Goal: Information Seeking & Learning: Learn about a topic

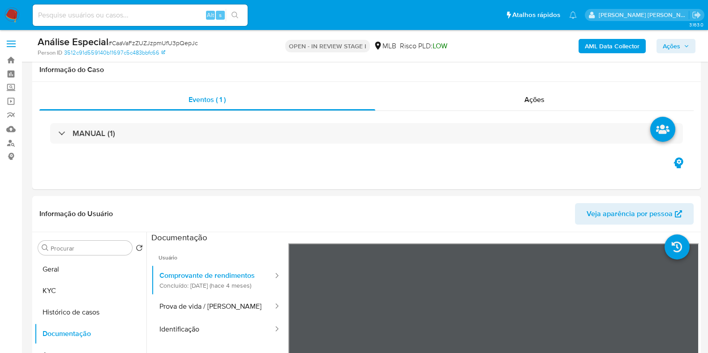
select select "10"
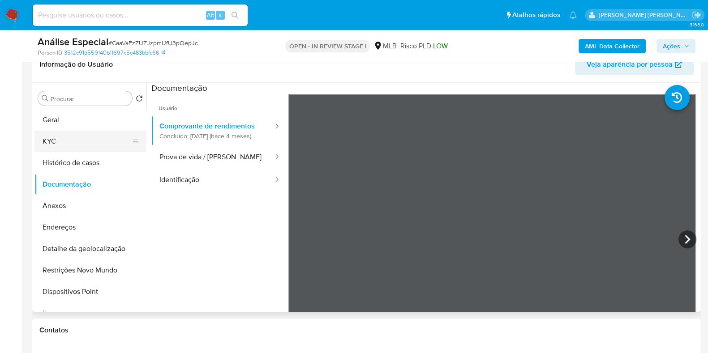
click at [56, 142] on button "KYC" at bounding box center [86, 141] width 105 height 21
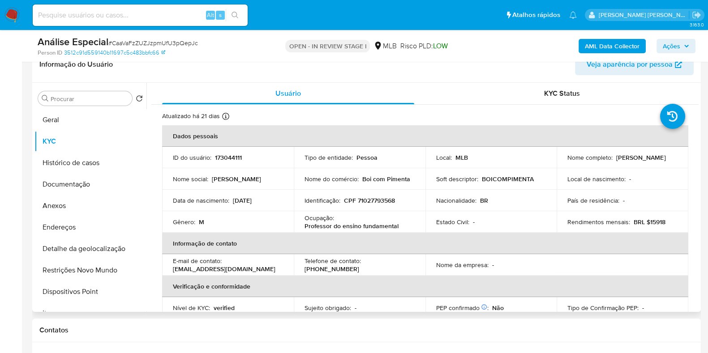
click at [359, 225] on p "Professor do ensino fundamental" at bounding box center [351, 226] width 94 height 8
copy div "Ocupação : Professor do ensino fundamental"
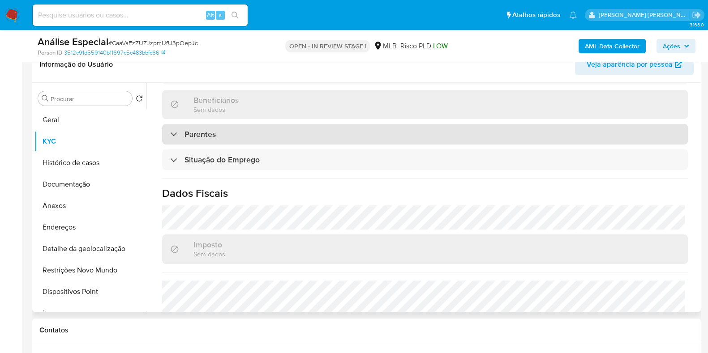
scroll to position [389, 0]
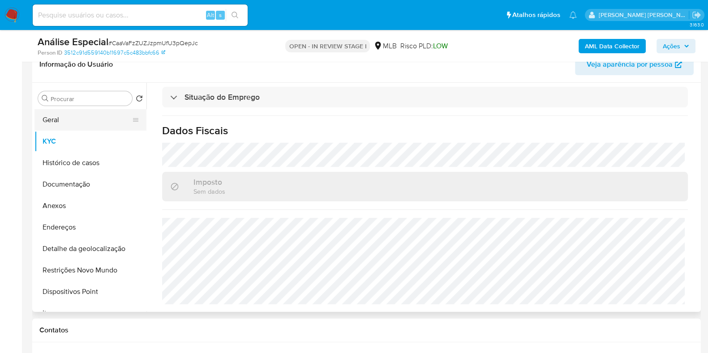
click at [79, 129] on button "Geral" at bounding box center [86, 119] width 105 height 21
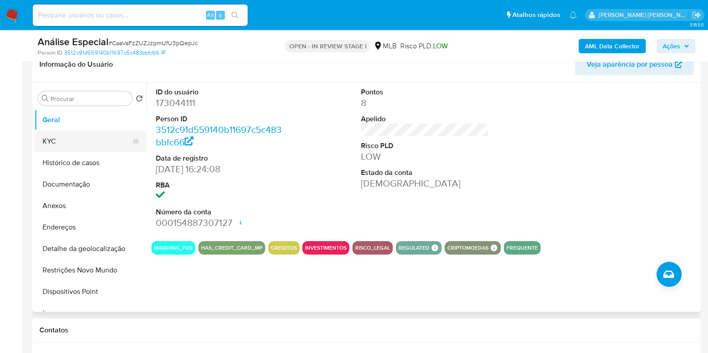
click at [58, 142] on button "KYC" at bounding box center [86, 141] width 105 height 21
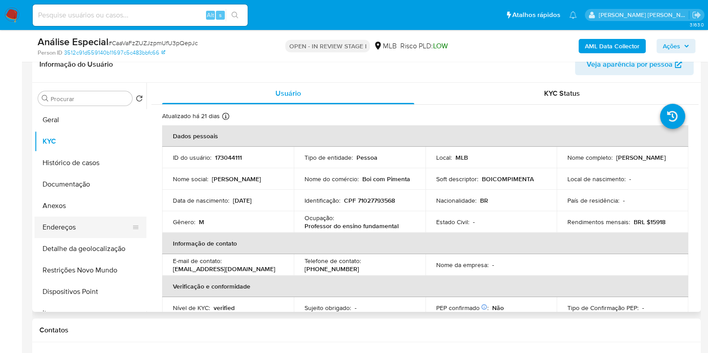
click at [73, 228] on button "Endereços" at bounding box center [86, 227] width 105 height 21
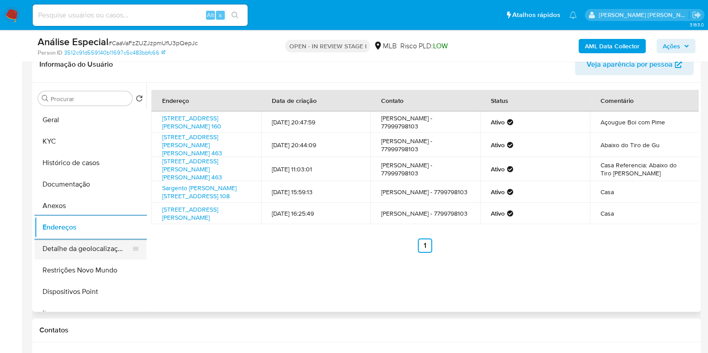
click at [65, 241] on button "Detalhe da geolocalização" at bounding box center [86, 248] width 105 height 21
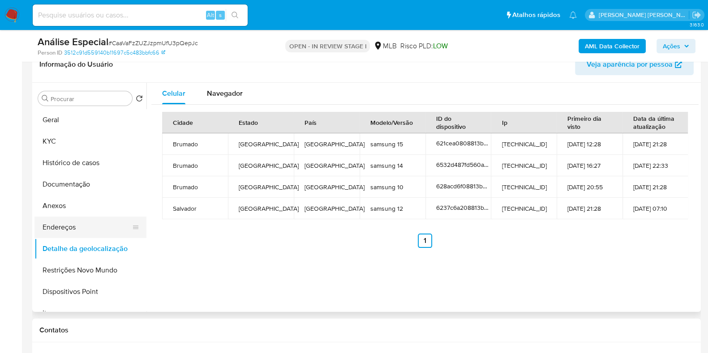
scroll to position [56, 0]
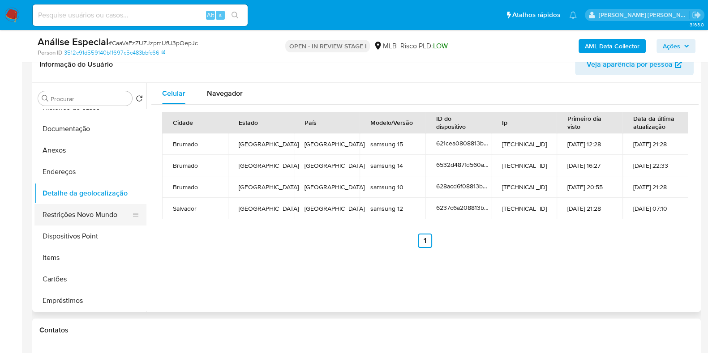
click at [77, 211] on button "Restrições Novo Mundo" at bounding box center [86, 214] width 105 height 21
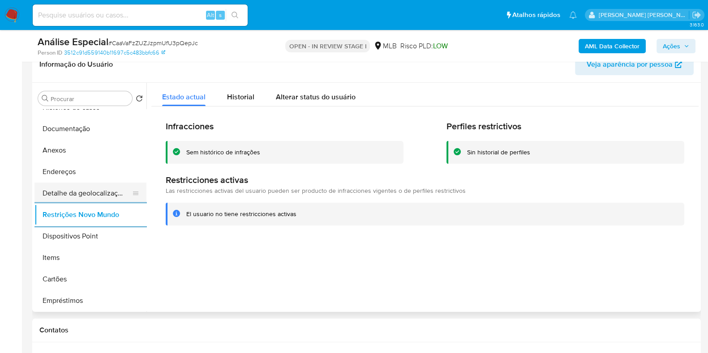
click at [105, 193] on button "Detalhe da geolocalização" at bounding box center [86, 193] width 105 height 21
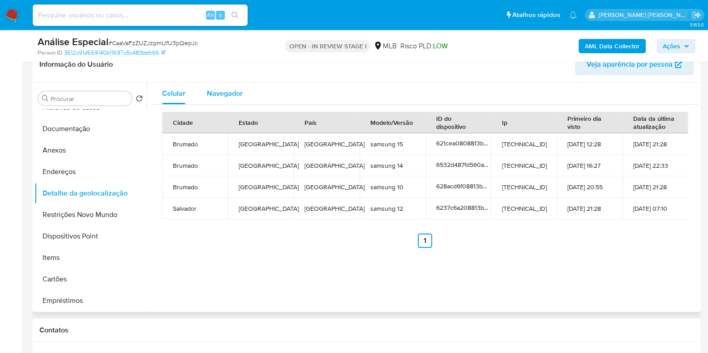
click at [236, 91] on span "Navegador" at bounding box center [225, 93] width 36 height 10
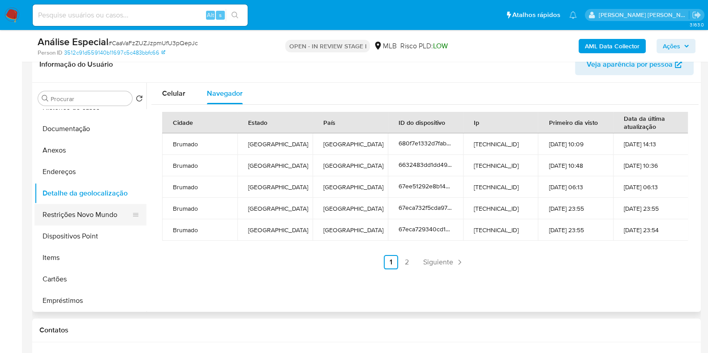
click at [94, 218] on button "Restrições Novo Mundo" at bounding box center [86, 214] width 105 height 21
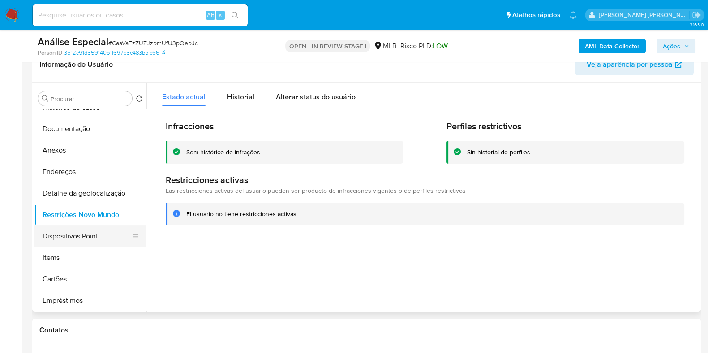
click at [92, 236] on button "Dispositivos Point" at bounding box center [86, 236] width 105 height 21
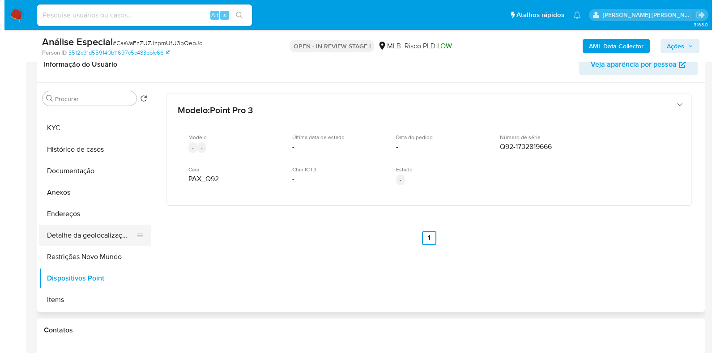
scroll to position [0, 0]
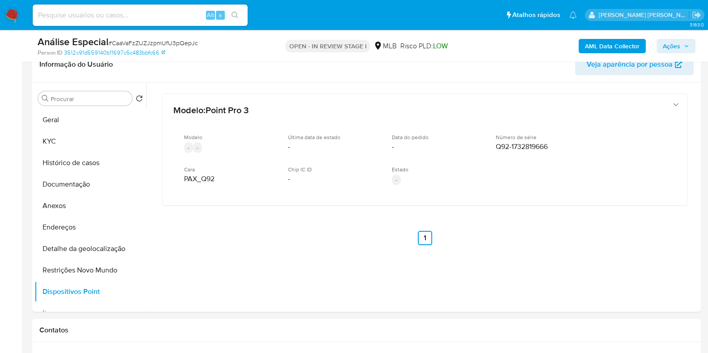
click at [603, 41] on b "AML Data Collector" at bounding box center [612, 46] width 55 height 14
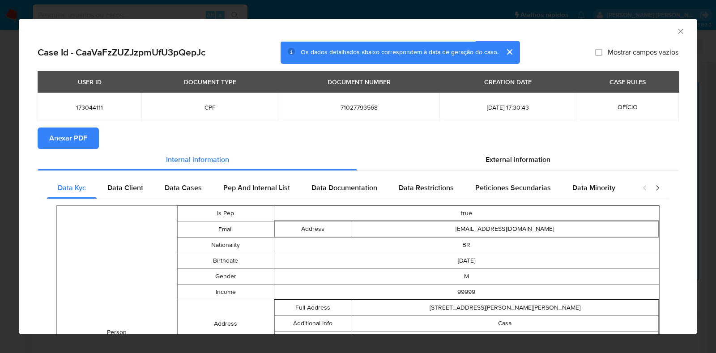
click at [49, 134] on span "Anexar PDF" at bounding box center [68, 139] width 38 height 20
click at [677, 35] on icon "Fechar a janela" at bounding box center [681, 31] width 9 height 9
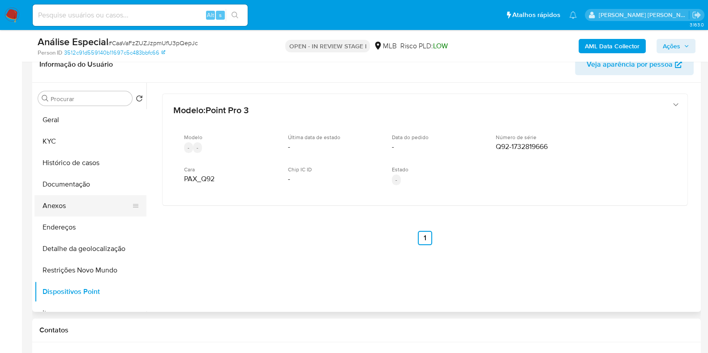
click at [95, 207] on button "Anexos" at bounding box center [86, 205] width 105 height 21
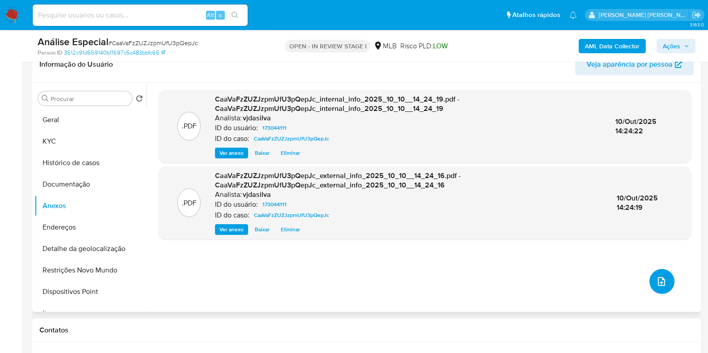
click at [656, 280] on icon "upload-file" at bounding box center [661, 281] width 11 height 11
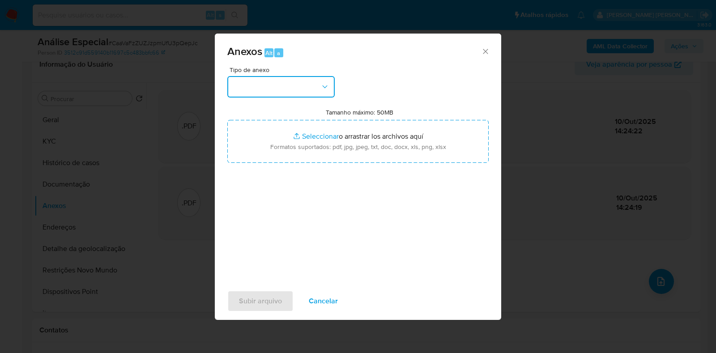
click at [321, 80] on button "button" at bounding box center [280, 86] width 107 height 21
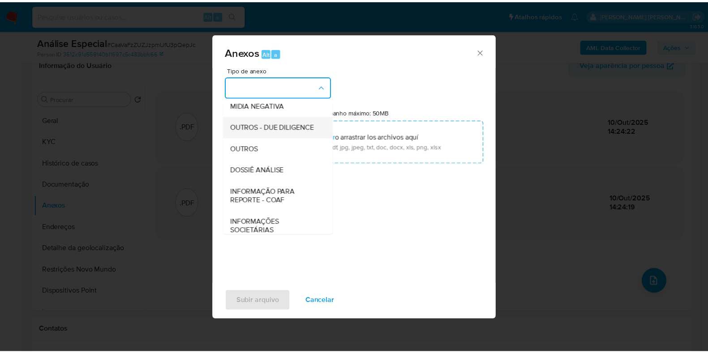
scroll to position [138, 0]
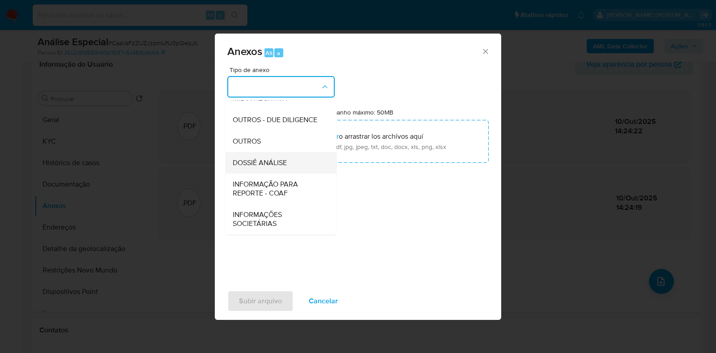
click at [280, 157] on div "DOSSIÊ ANÁLISE" at bounding box center [278, 162] width 91 height 21
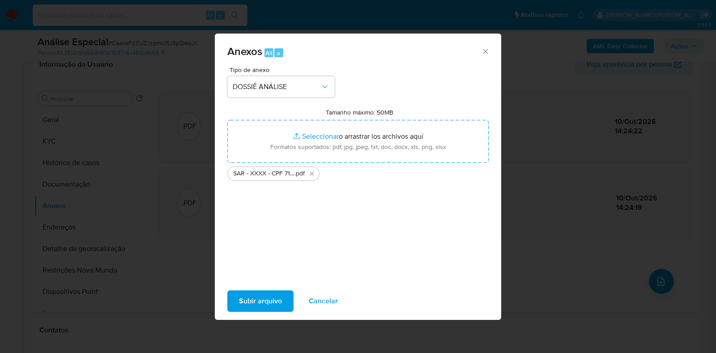
click at [253, 307] on span "Subir arquivo" at bounding box center [260, 301] width 43 height 20
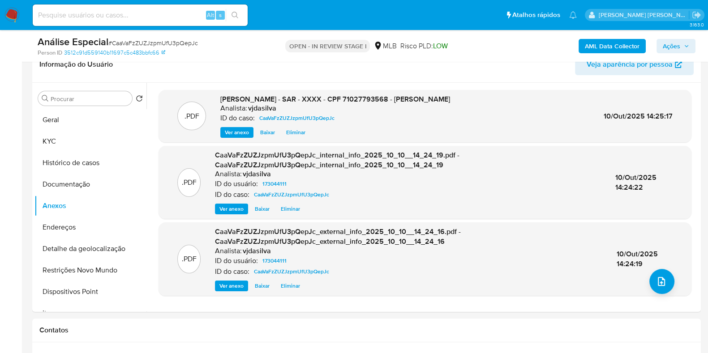
click at [674, 43] on span "Ações" at bounding box center [671, 46] width 17 height 14
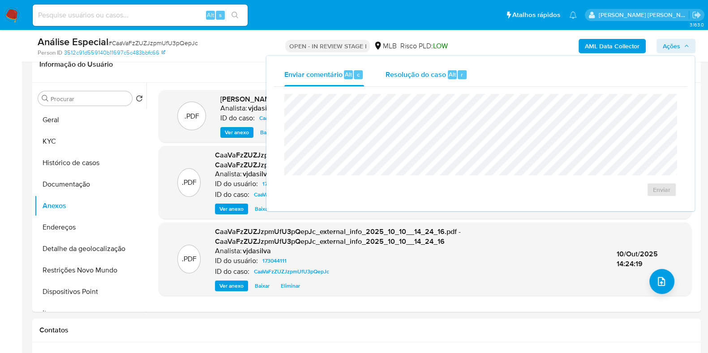
click at [424, 77] on span "Resolução do caso" at bounding box center [416, 74] width 60 height 10
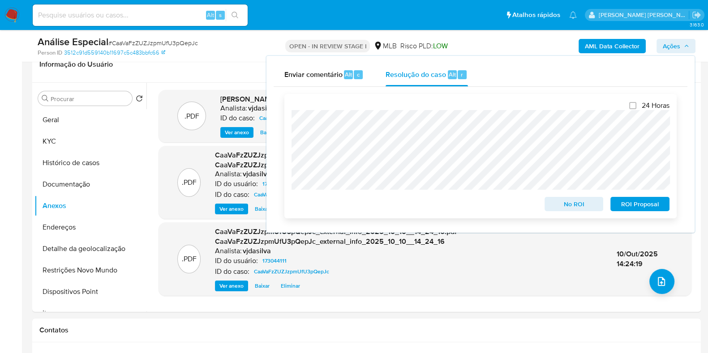
click at [635, 200] on span "ROI Proposal" at bounding box center [640, 204] width 47 height 13
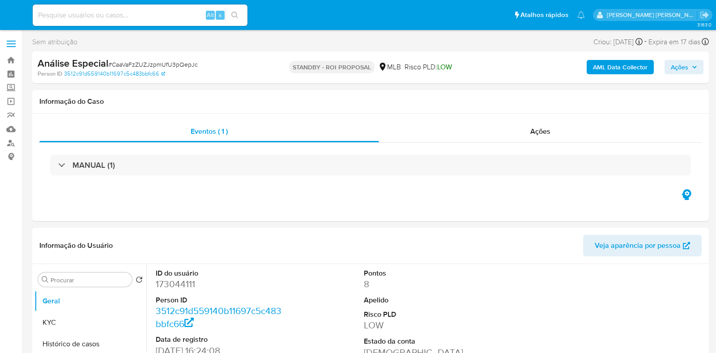
select select "10"
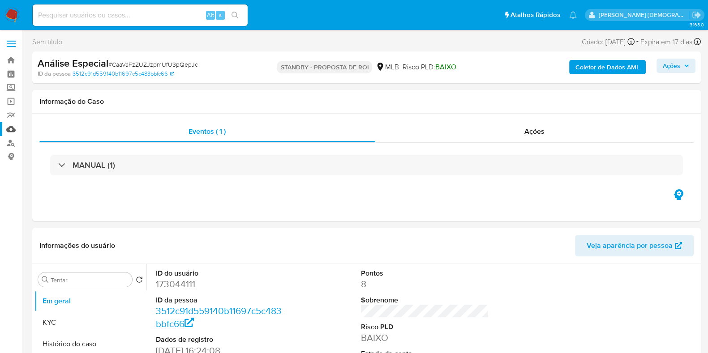
click at [11, 131] on link "Mulan" at bounding box center [53, 129] width 107 height 14
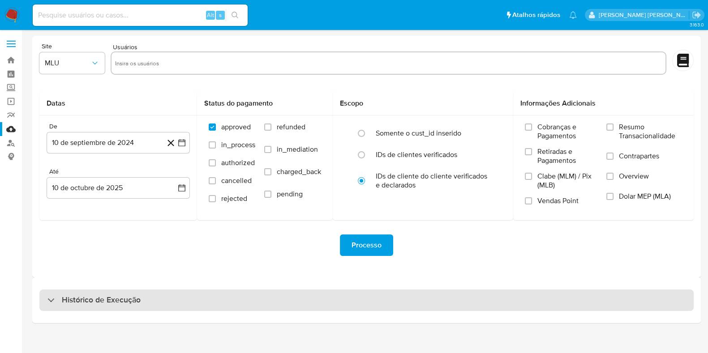
click at [158, 304] on div "Histórico de Execução" at bounding box center [366, 300] width 654 height 21
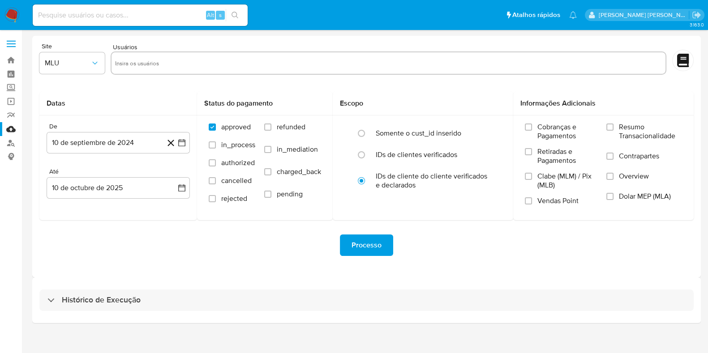
select select "10"
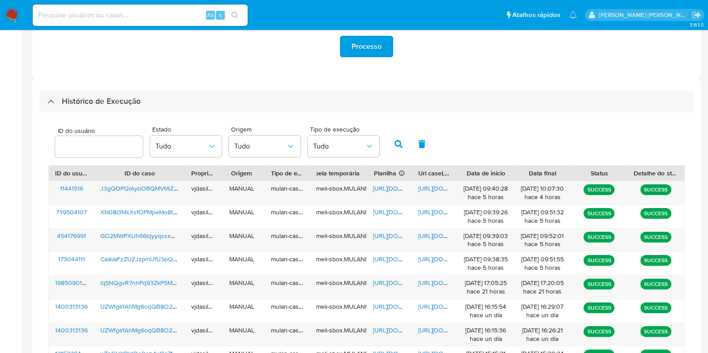
scroll to position [223, 0]
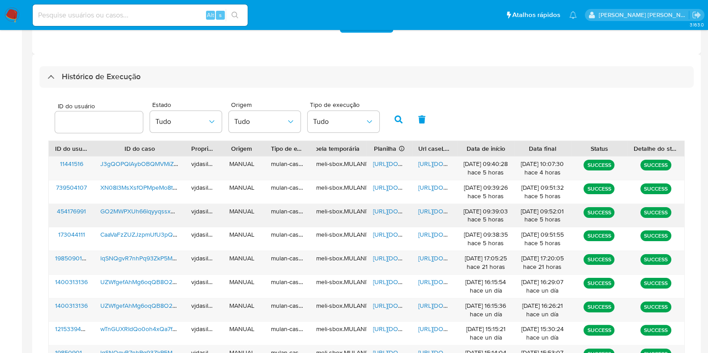
click at [443, 211] on span "https://docs.google.com/document/d/1YZe8t6vNXHw5SfcRY_7QAxZXPHHsRzUWEAwgBfy72eg…" at bounding box center [449, 211] width 62 height 9
click at [390, 210] on span "https://docs.google.com/spreadsheets/d/1FQnBsnvOjP4pOtLvS85lWCicPbRu_ki1rxro763…" at bounding box center [404, 211] width 62 height 9
click at [129, 211] on span "GO2MWPXUh66lqyyqssxXNEhh" at bounding box center [145, 211] width 90 height 9
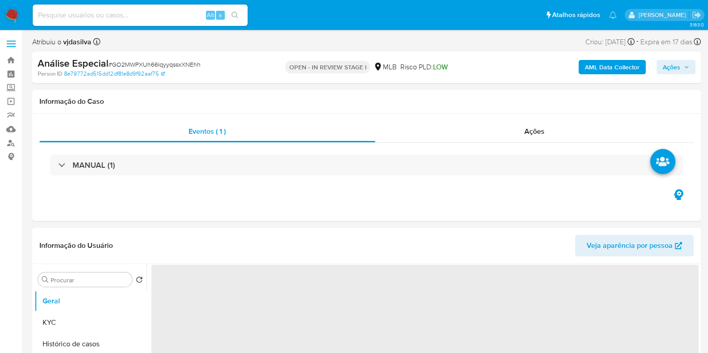
select select "10"
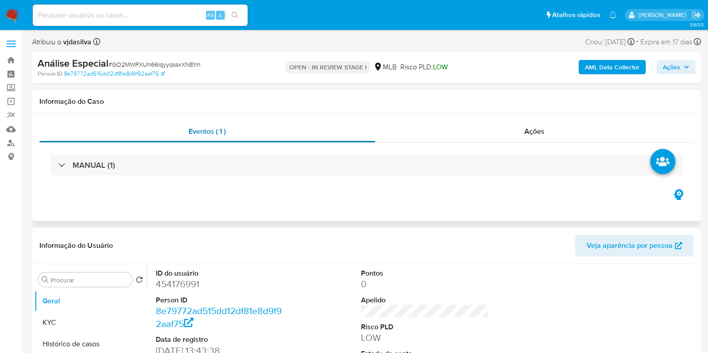
scroll to position [168, 0]
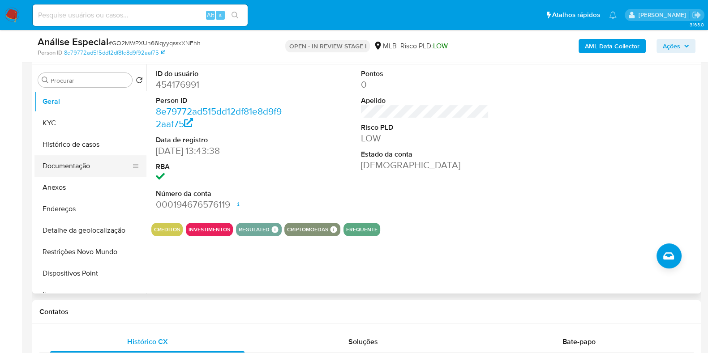
click at [71, 161] on button "Documentação" at bounding box center [86, 165] width 105 height 21
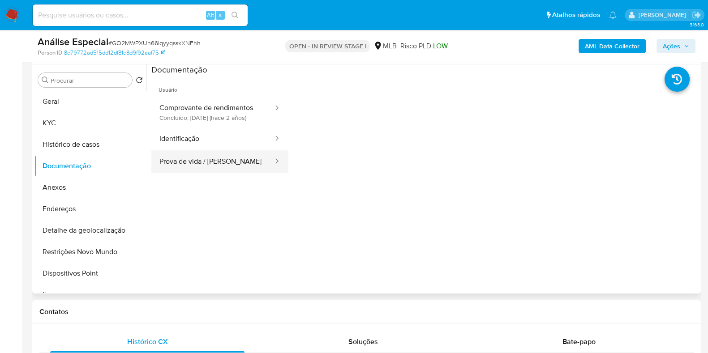
click at [247, 160] on button "Prova de vida / [PERSON_NAME]" at bounding box center [212, 161] width 123 height 23
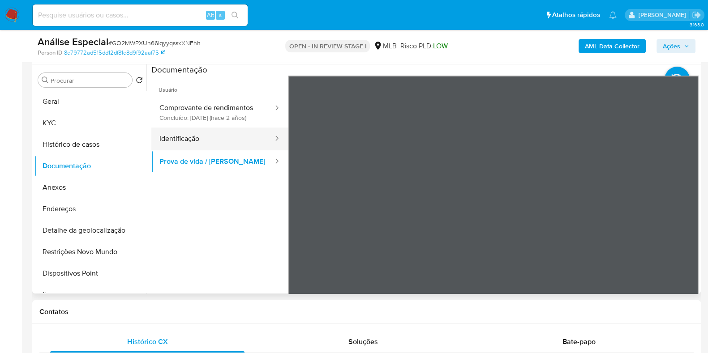
click at [172, 147] on button "Identificação" at bounding box center [212, 139] width 123 height 23
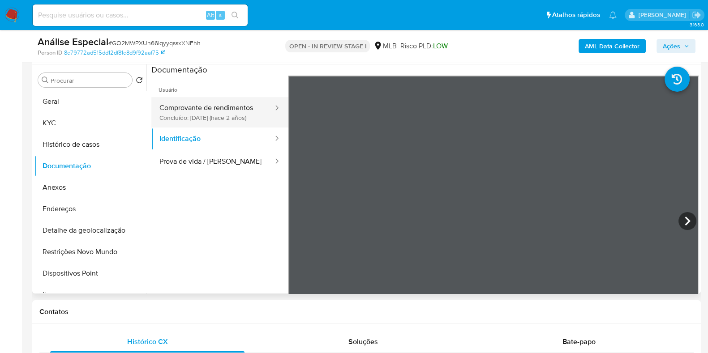
click at [231, 121] on button "Comprovante de rendimentos Concluído: 11/12/2023 (hace 2 años)" at bounding box center [212, 112] width 123 height 30
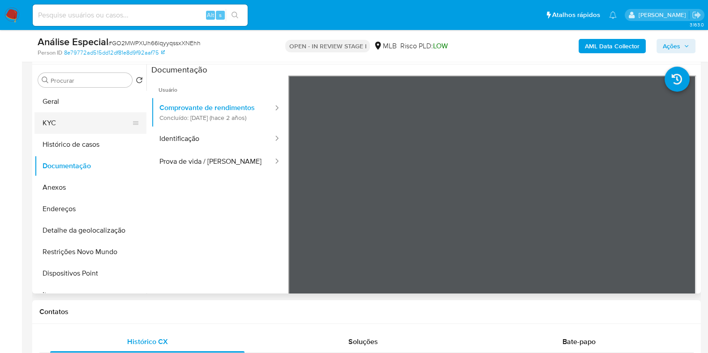
click at [106, 125] on button "KYC" at bounding box center [86, 122] width 105 height 21
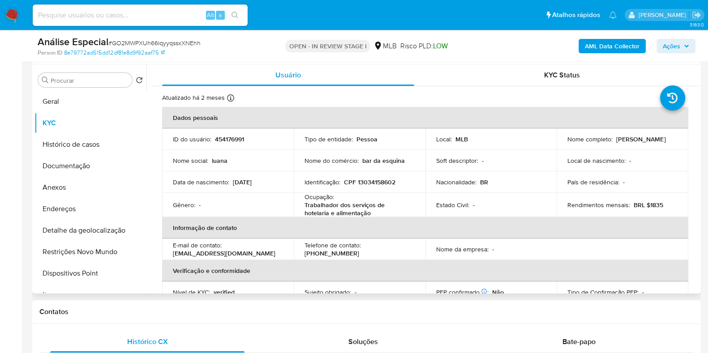
click at [338, 202] on p "Trabalhador dos serviços de hotelaria e alimentação" at bounding box center [357, 209] width 107 height 16
copy div "Ocupação : Trabalhador dos serviços de hotelaria e alimentação"
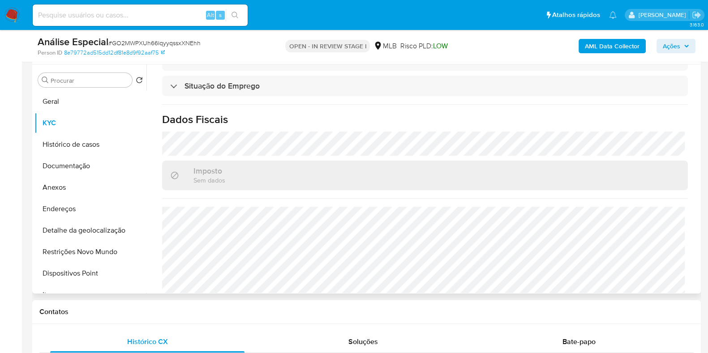
scroll to position [391, 0]
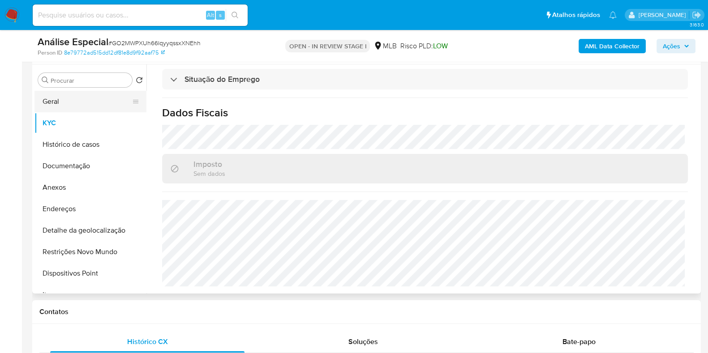
click at [72, 104] on button "Geral" at bounding box center [86, 101] width 105 height 21
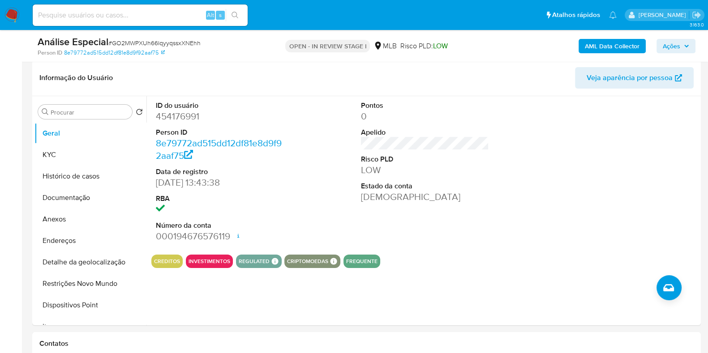
scroll to position [134, 0]
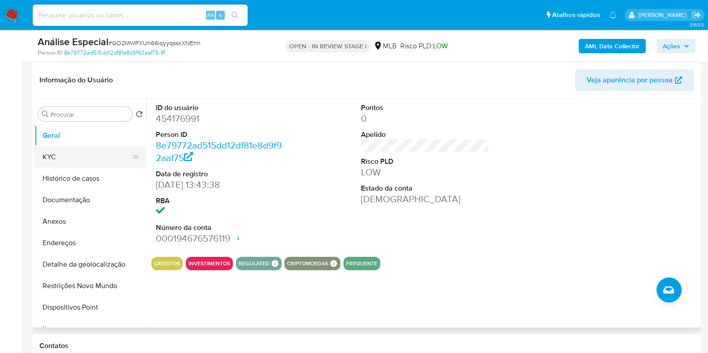
click at [70, 151] on button "KYC" at bounding box center [86, 156] width 105 height 21
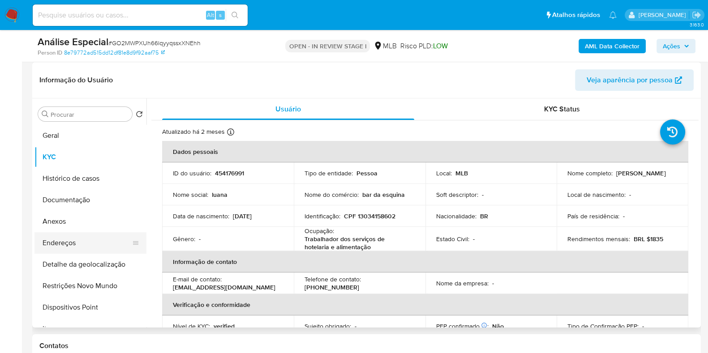
click at [98, 241] on button "Endereços" at bounding box center [86, 242] width 105 height 21
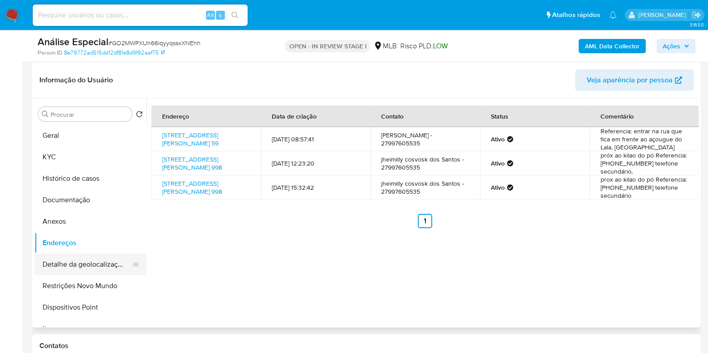
click at [95, 267] on button "Detalhe da geolocalização" at bounding box center [86, 264] width 105 height 21
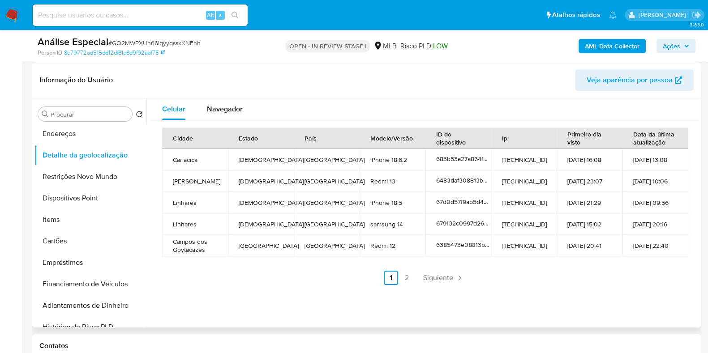
scroll to position [111, 0]
click at [230, 111] on span "Navegador" at bounding box center [225, 109] width 36 height 10
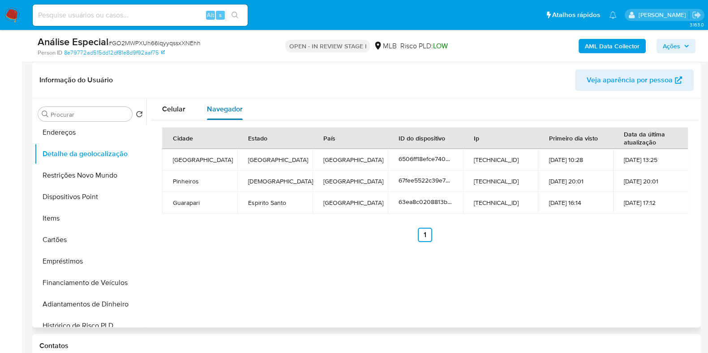
click at [230, 111] on span "Navegador" at bounding box center [225, 109] width 36 height 10
click at [74, 174] on button "Restrições Novo Mundo" at bounding box center [86, 175] width 105 height 21
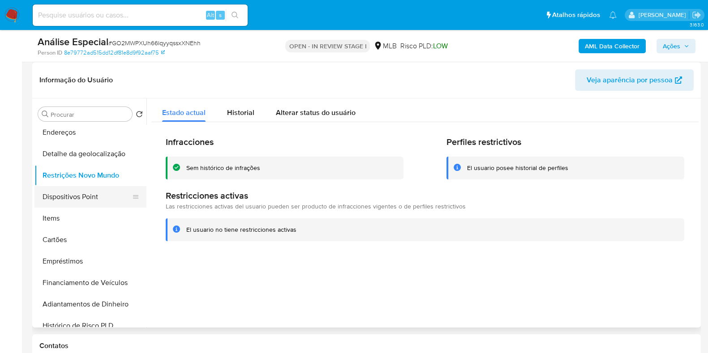
click at [77, 194] on button "Dispositivos Point" at bounding box center [86, 196] width 105 height 21
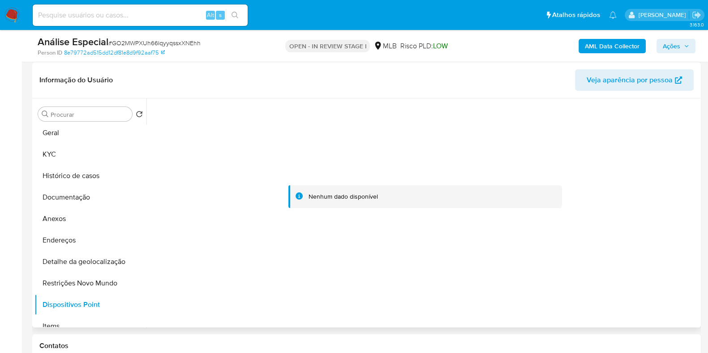
scroll to position [0, 0]
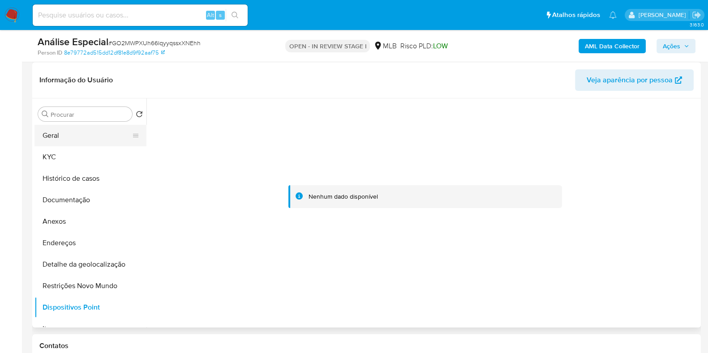
click at [94, 137] on button "Geral" at bounding box center [86, 135] width 105 height 21
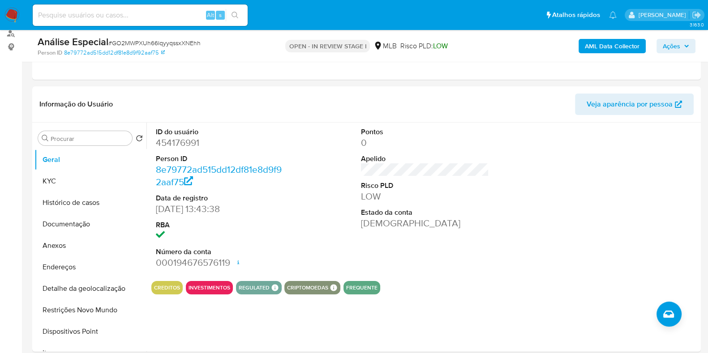
scroll to position [71, 0]
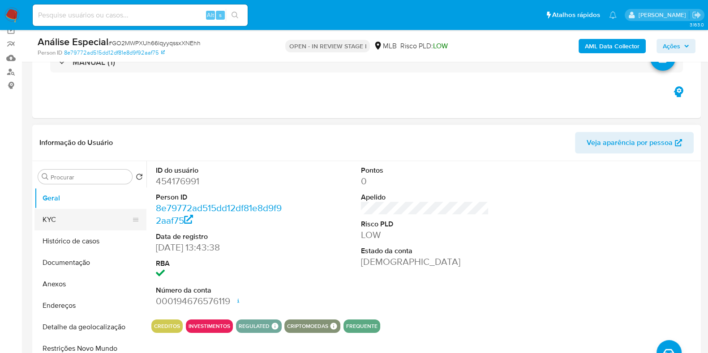
click at [121, 218] on button "KYC" at bounding box center [86, 219] width 105 height 21
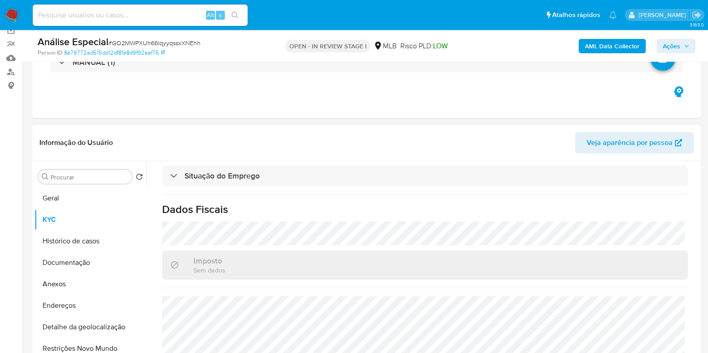
scroll to position [391, 0]
click at [379, 190] on div "Atualizado há 2 meses Criado: 17/03/2020 01:07:31 Atualizado: 07/08/2025 17:47:…" at bounding box center [424, 91] width 547 height 599
click at [99, 301] on button "Endereços" at bounding box center [86, 305] width 105 height 21
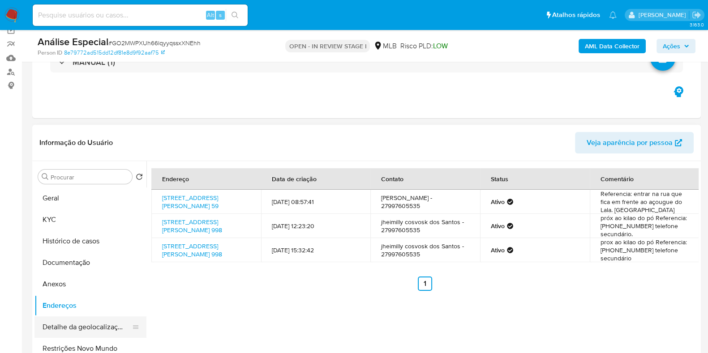
click at [104, 321] on button "Detalhe da geolocalização" at bounding box center [86, 327] width 105 height 21
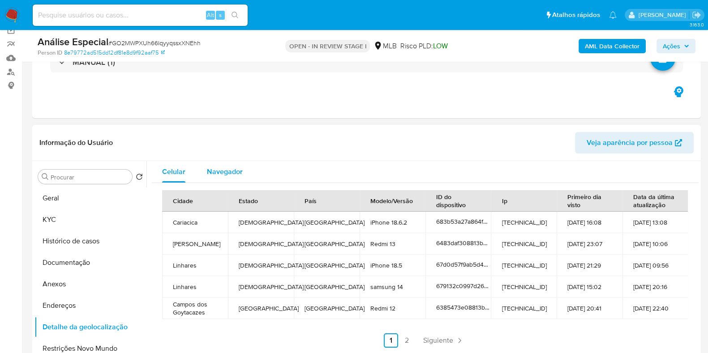
click at [236, 167] on span "Navegador" at bounding box center [225, 172] width 36 height 10
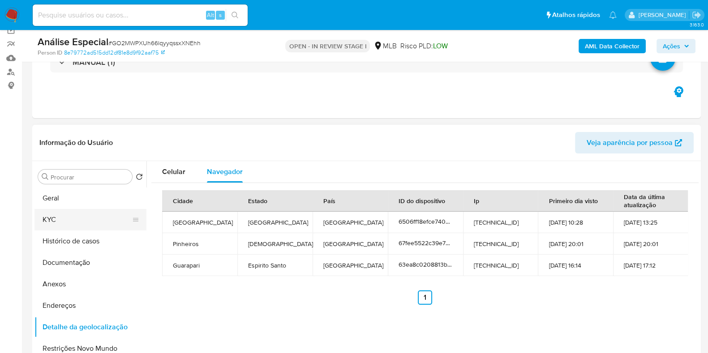
click at [87, 217] on button "KYC" at bounding box center [86, 219] width 105 height 21
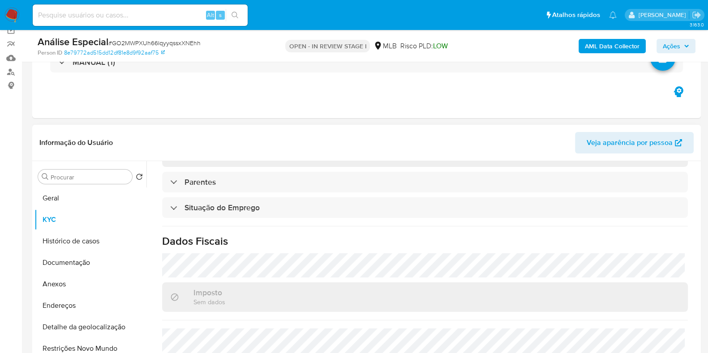
scroll to position [391, 0]
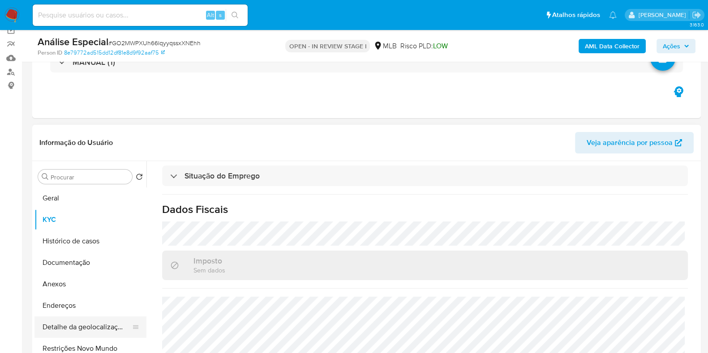
click at [105, 328] on button "Detalhe da geolocalização" at bounding box center [86, 327] width 105 height 21
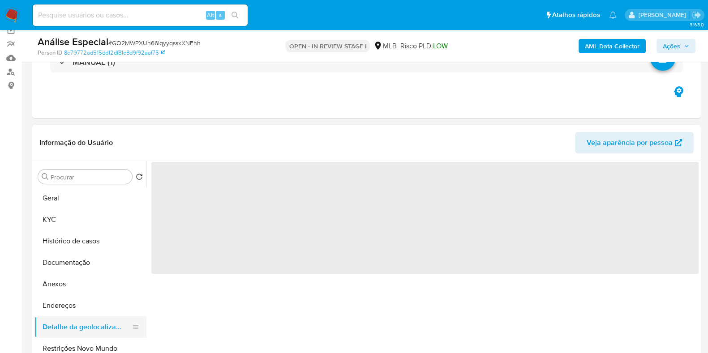
scroll to position [0, 0]
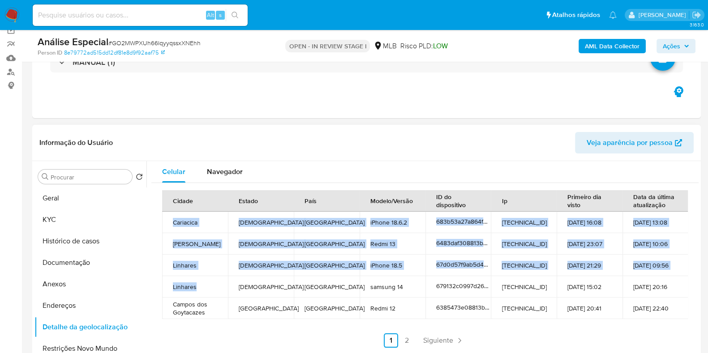
drag, startPoint x: 171, startPoint y: 222, endPoint x: 222, endPoint y: 286, distance: 81.5
click at [222, 286] on tbody "Cariacica Espírito Santo Brazil iPhone 18.6.2 683b53a27a864fce757a49cd 179.102.…" at bounding box center [425, 265] width 526 height 107
click at [199, 222] on td "Cariacica" at bounding box center [195, 222] width 66 height 21
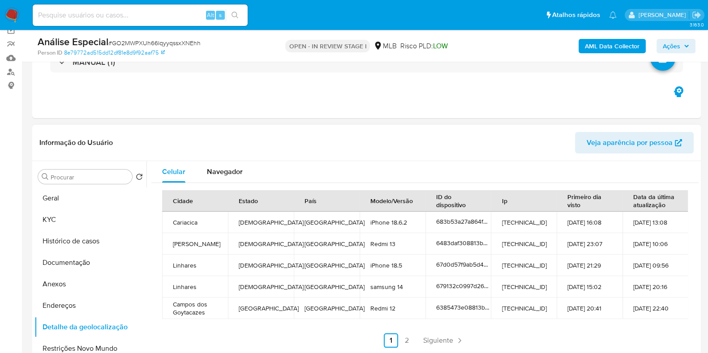
click at [199, 222] on td "Cariacica" at bounding box center [195, 222] width 66 height 21
copy td "Cariacica"
drag, startPoint x: 214, startPoint y: 243, endPoint x: 170, endPoint y: 242, distance: 44.3
click at [170, 242] on td "Pedro Canário" at bounding box center [195, 243] width 66 height 21
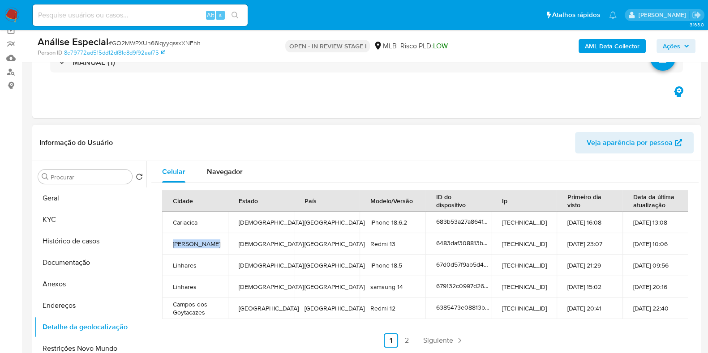
copy td "Pedro Canário"
drag, startPoint x: 198, startPoint y: 267, endPoint x: 167, endPoint y: 268, distance: 31.3
click at [167, 268] on td "Linhares" at bounding box center [195, 265] width 66 height 21
copy td "Linhares"
click at [407, 342] on link "2" at bounding box center [407, 341] width 14 height 14
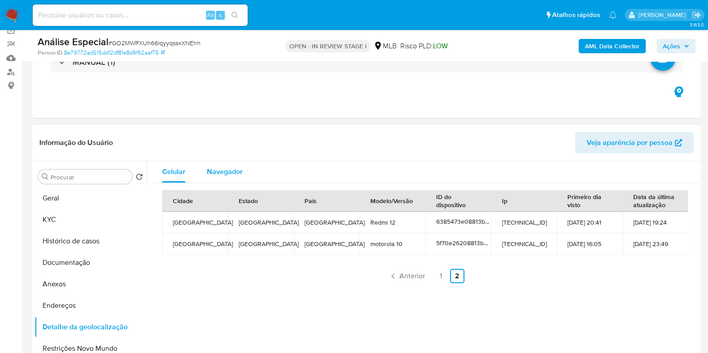
click at [240, 178] on div "Navegador" at bounding box center [225, 171] width 36 height 21
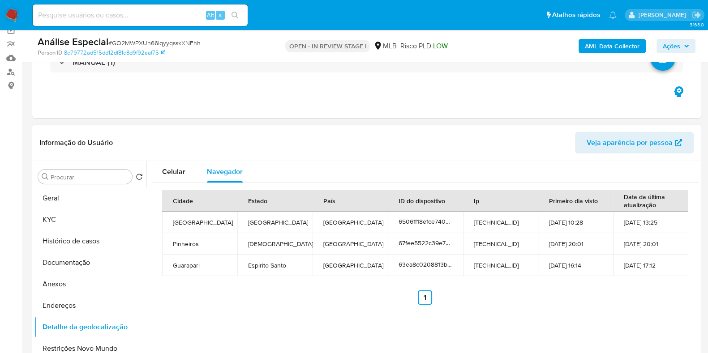
drag, startPoint x: 178, startPoint y: 168, endPoint x: 208, endPoint y: 142, distance: 39.7
click at [208, 142] on div "Informação do Usuário Veja aparência por pessoa Procurar Retornar ao pedido pad…" at bounding box center [366, 258] width 669 height 266
click at [188, 247] on td "Pinheiros" at bounding box center [199, 243] width 75 height 21
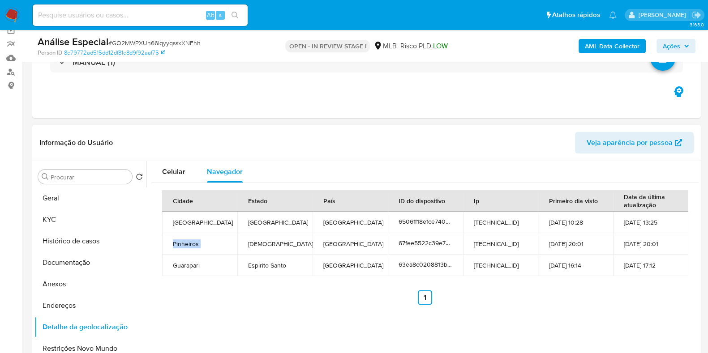
copy td "Pinheiros"
click at [180, 263] on td "Guarapari" at bounding box center [199, 265] width 75 height 21
copy td "Guarapari"
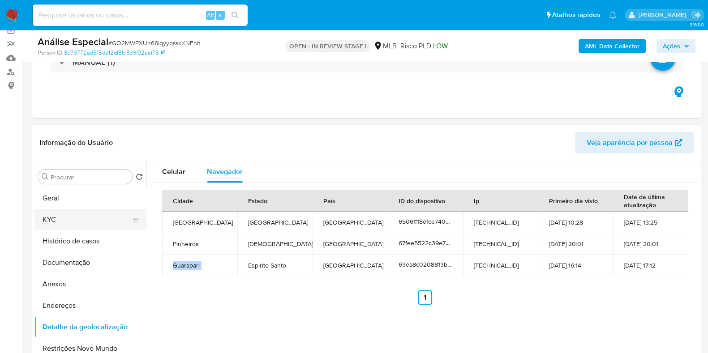
click at [107, 222] on button "KYC" at bounding box center [86, 219] width 105 height 21
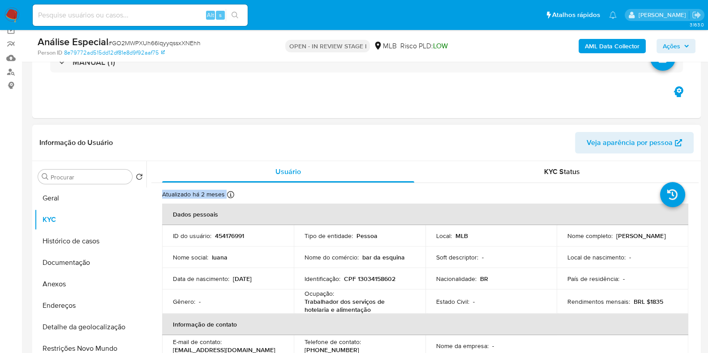
drag, startPoint x: 699, startPoint y: 171, endPoint x: 699, endPoint y: 275, distance: 103.9
click at [699, 275] on div "Procurar Retornar ao pedido padrão Geral KYC Histórico de casos Documentação An…" at bounding box center [366, 275] width 669 height 229
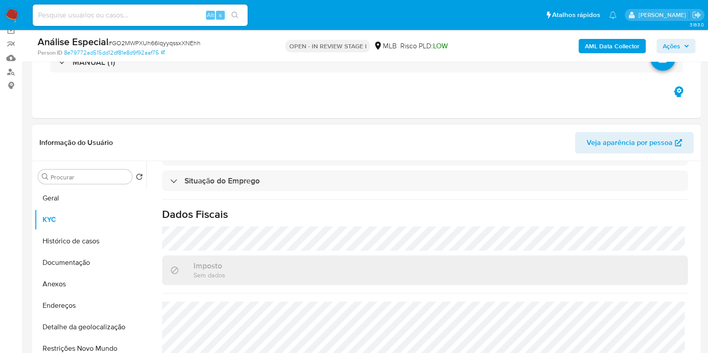
scroll to position [391, 0]
click at [602, 48] on b "AML Data Collector" at bounding box center [612, 46] width 55 height 14
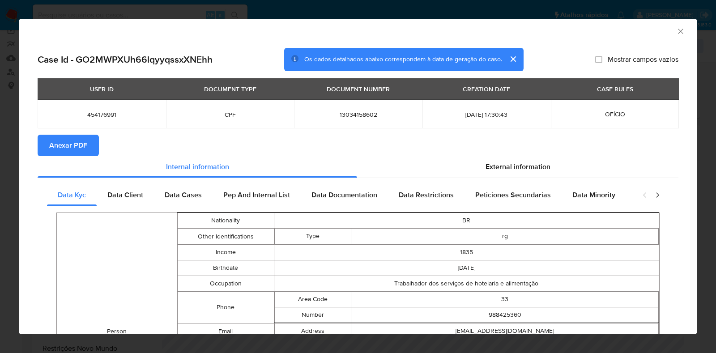
click at [62, 146] on span "Anexar PDF" at bounding box center [68, 146] width 38 height 20
click at [678, 30] on icon "Fechar a janela" at bounding box center [680, 31] width 5 height 5
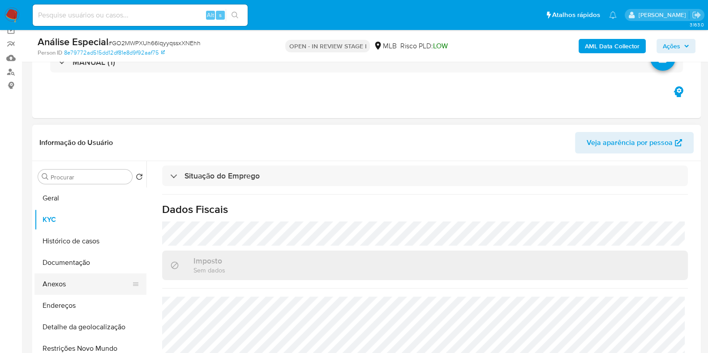
click at [65, 283] on button "Anexos" at bounding box center [86, 284] width 105 height 21
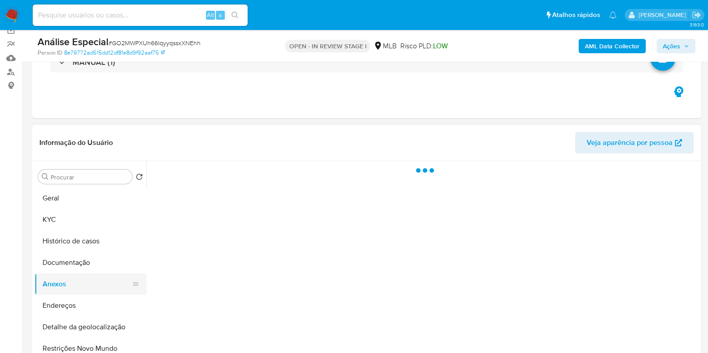
scroll to position [0, 0]
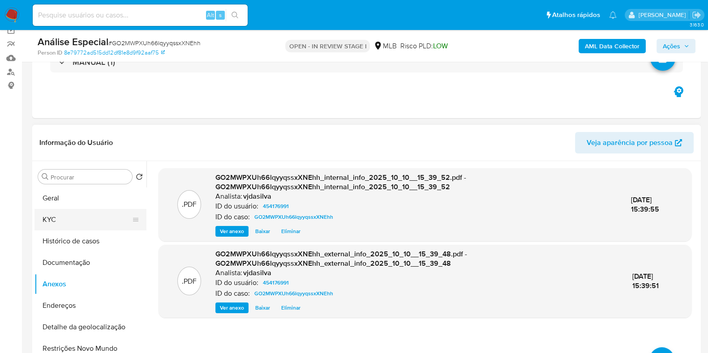
click at [63, 221] on button "KYC" at bounding box center [86, 219] width 105 height 21
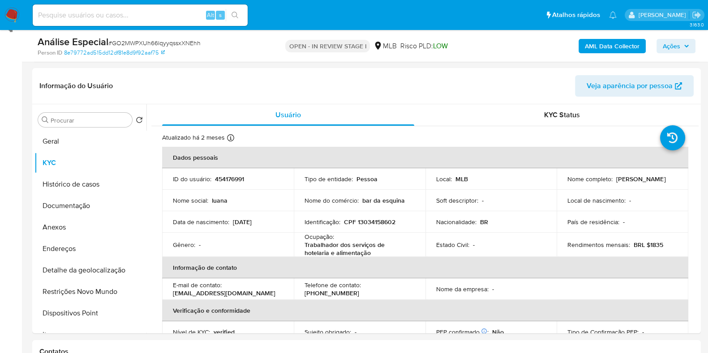
scroll to position [132, 0]
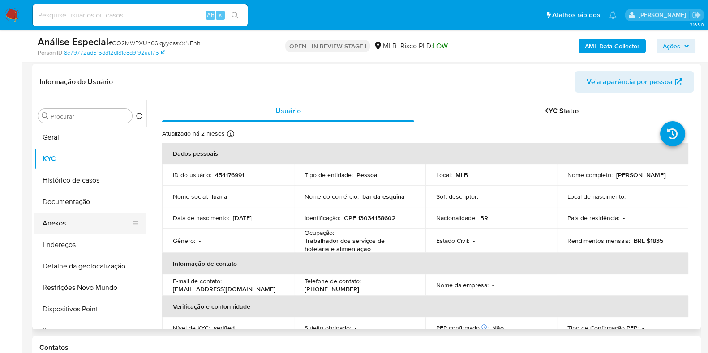
click at [64, 229] on button "Anexos" at bounding box center [86, 223] width 105 height 21
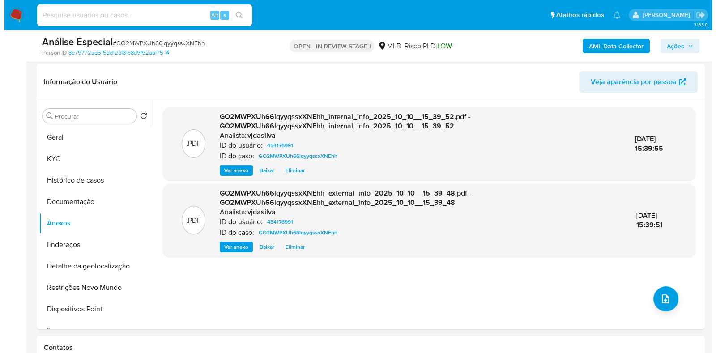
scroll to position [145, 0]
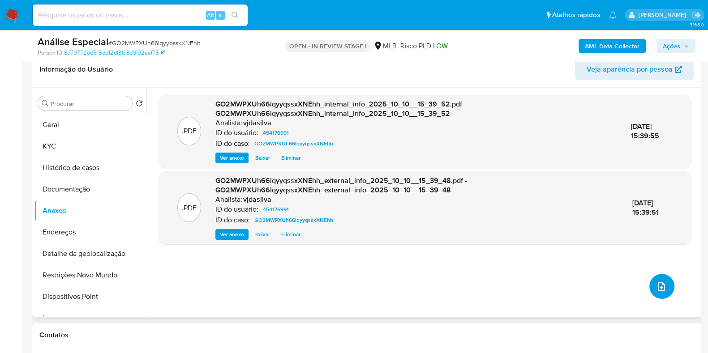
click at [656, 284] on icon "upload-file" at bounding box center [661, 286] width 11 height 11
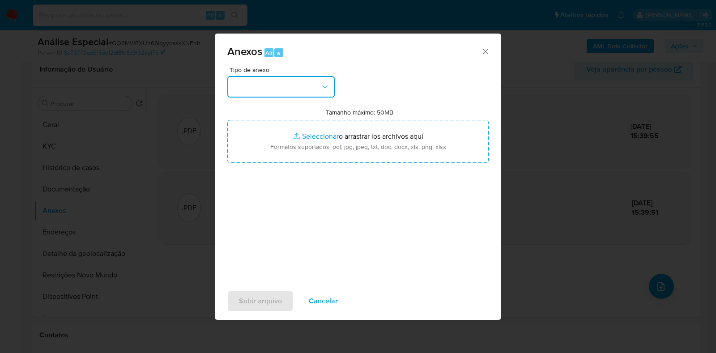
click at [318, 86] on button "button" at bounding box center [280, 86] width 107 height 21
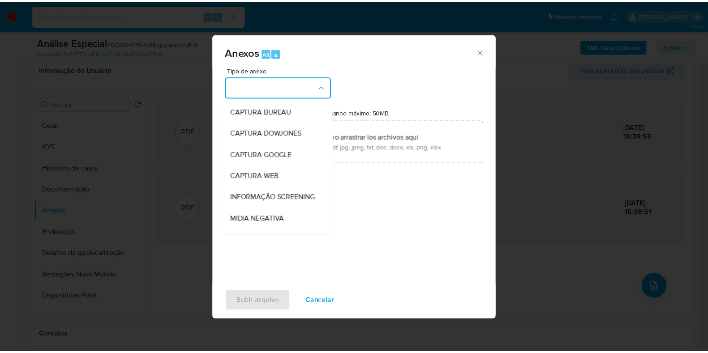
scroll to position [138, 0]
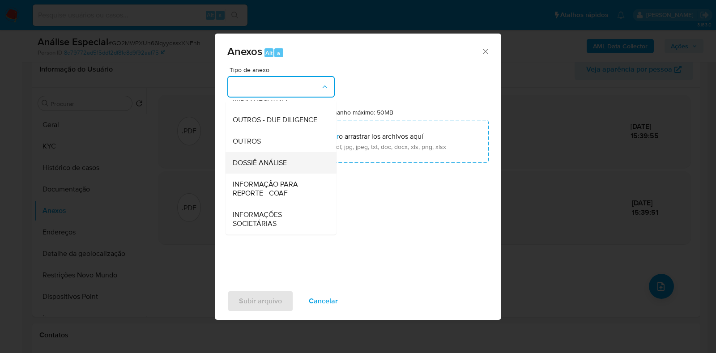
click at [298, 163] on div "DOSSIÊ ANÁLISE" at bounding box center [278, 162] width 91 height 21
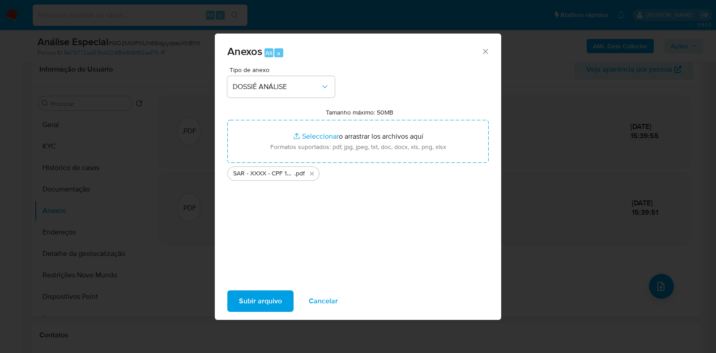
click at [268, 306] on span "Subir arquivo" at bounding box center [260, 301] width 43 height 20
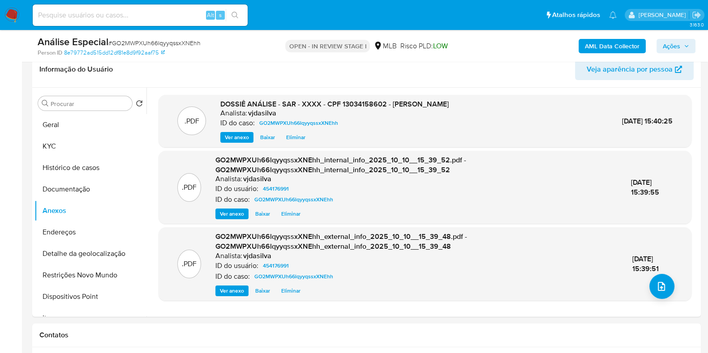
click at [672, 41] on span "Ações" at bounding box center [671, 46] width 17 height 14
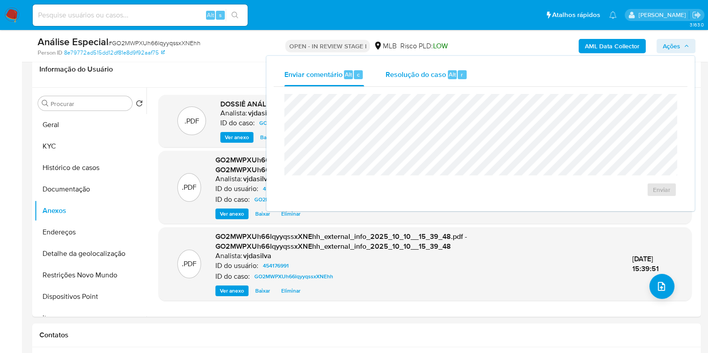
click at [448, 74] on div "Alt" at bounding box center [452, 74] width 9 height 9
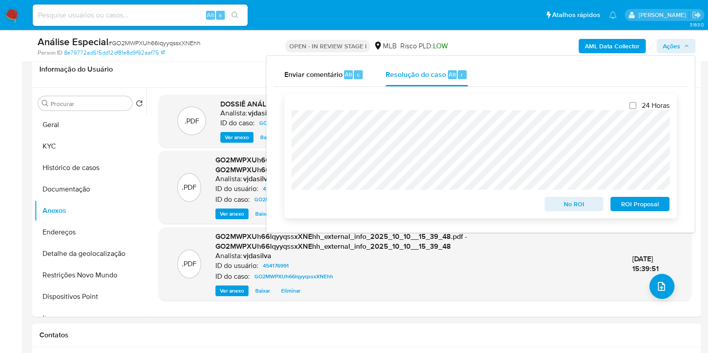
click at [628, 204] on span "ROI Proposal" at bounding box center [640, 204] width 47 height 13
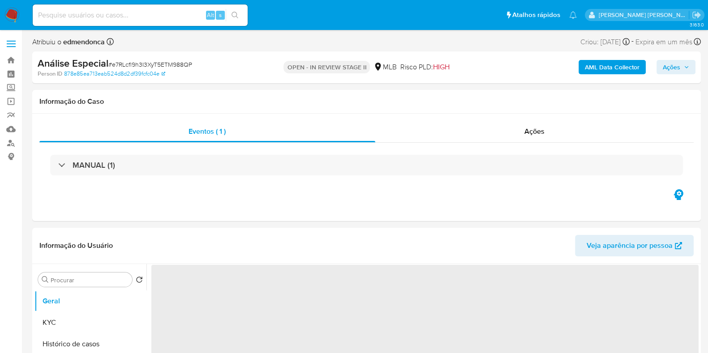
select select "10"
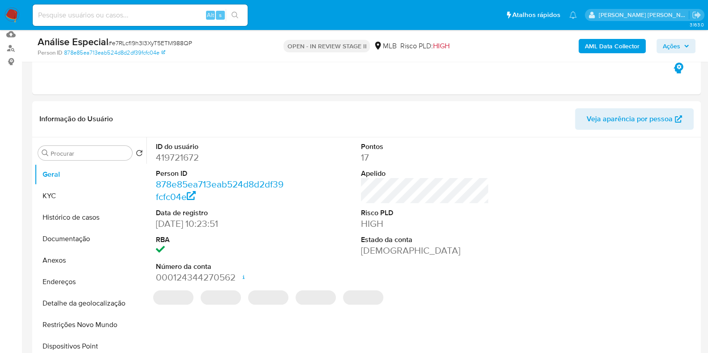
scroll to position [114, 0]
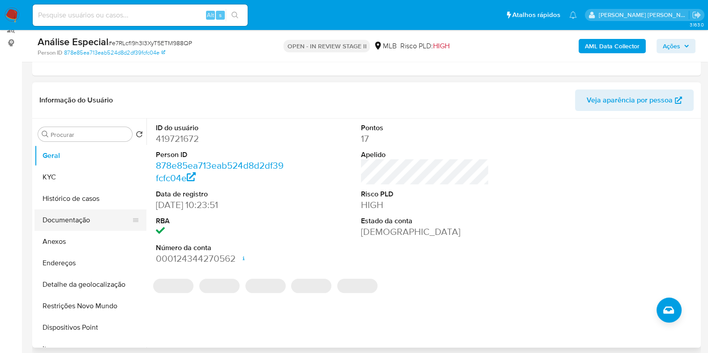
click at [81, 214] on button "Documentação" at bounding box center [86, 220] width 105 height 21
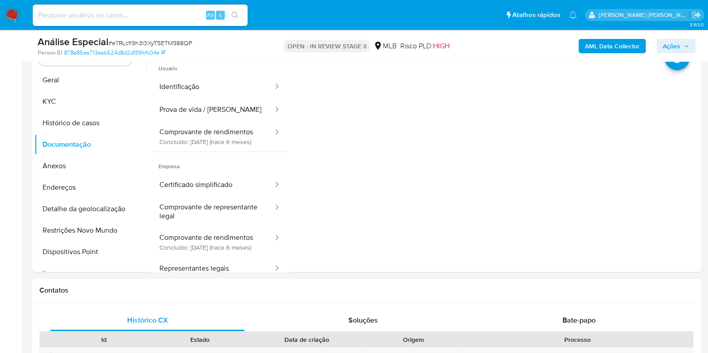
scroll to position [163, 0]
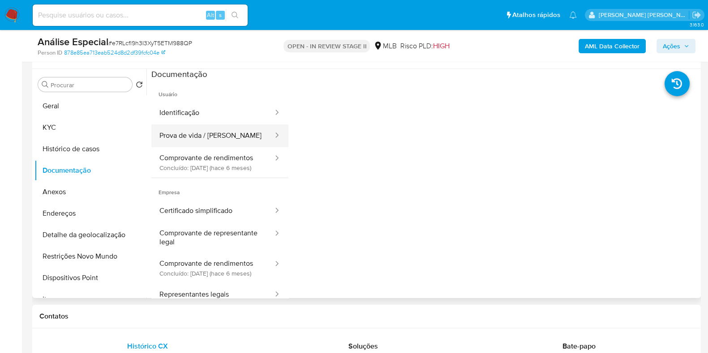
click at [231, 135] on button "Prova de vida / [PERSON_NAME]" at bounding box center [212, 135] width 123 height 23
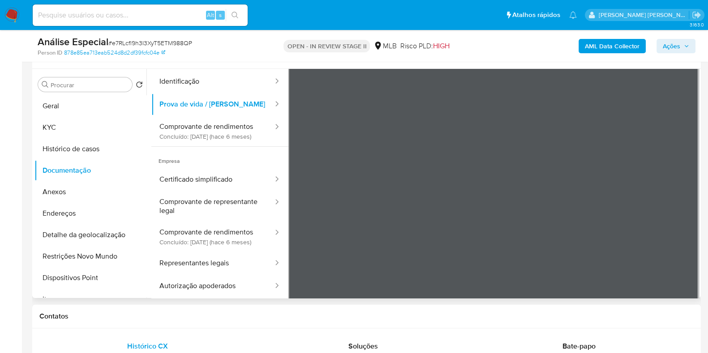
scroll to position [30, 0]
click at [104, 120] on button "KYC" at bounding box center [86, 127] width 105 height 21
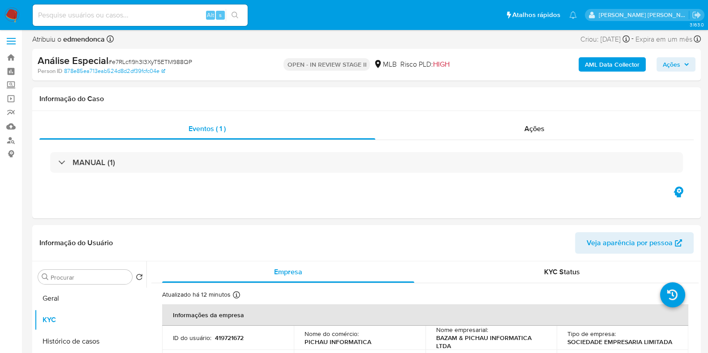
scroll to position [0, 0]
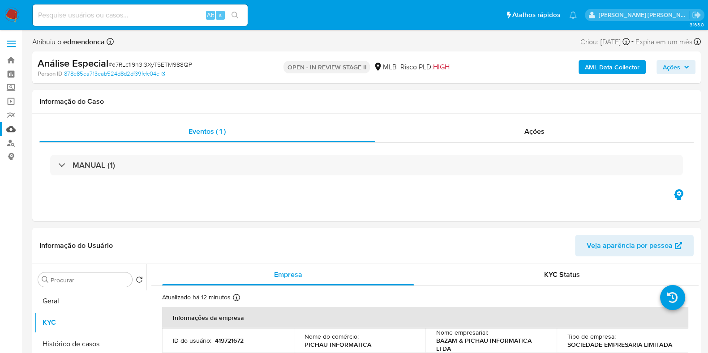
click at [11, 128] on link "Mulan" at bounding box center [53, 129] width 107 height 14
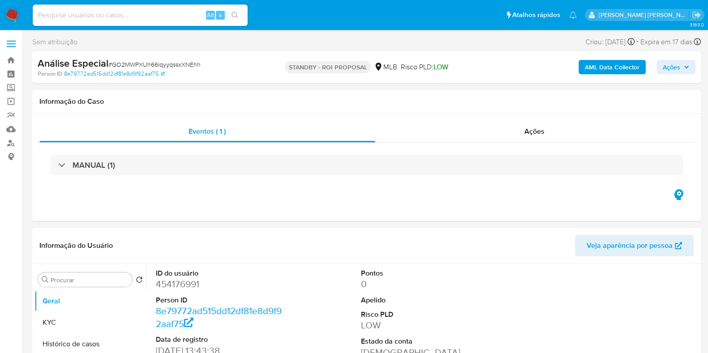
select select "10"
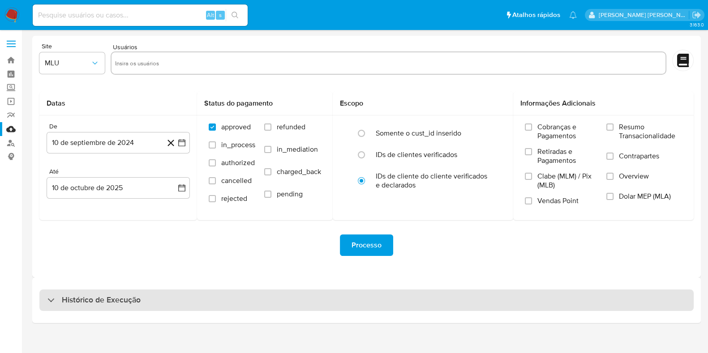
click at [262, 300] on div "Histórico de Execução" at bounding box center [366, 300] width 654 height 21
select select "10"
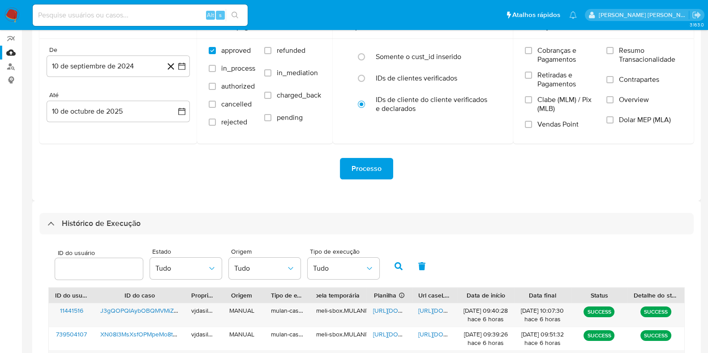
scroll to position [77, 0]
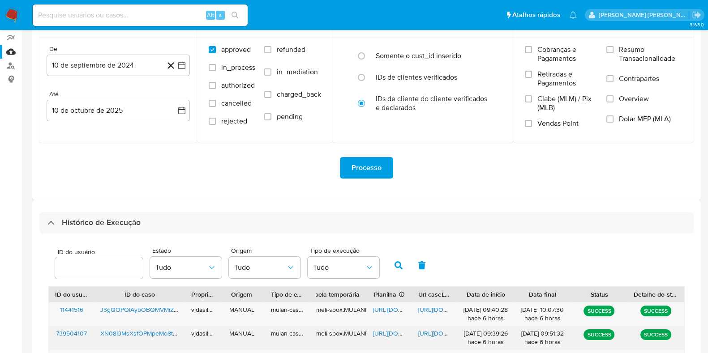
click at [438, 331] on span "[URL][DOMAIN_NAME]" at bounding box center [449, 333] width 62 height 9
click at [382, 336] on span "[URL][DOMAIN_NAME]" at bounding box center [404, 333] width 62 height 9
click at [168, 332] on span "XN08I3MsXsfOPMpeMo8tFu17" at bounding box center [142, 333] width 85 height 9
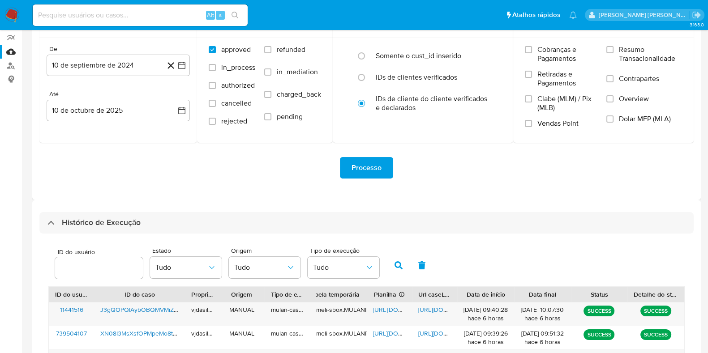
click at [154, 17] on input at bounding box center [140, 15] width 215 height 12
paste input "UZWfgefAhMg6oqQB8O2K2vqO"
type input "UZWfgefAhMg6oqQB8O2K2vqO"
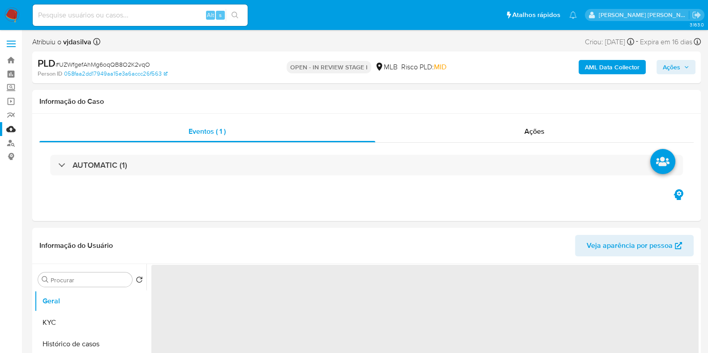
select select "10"
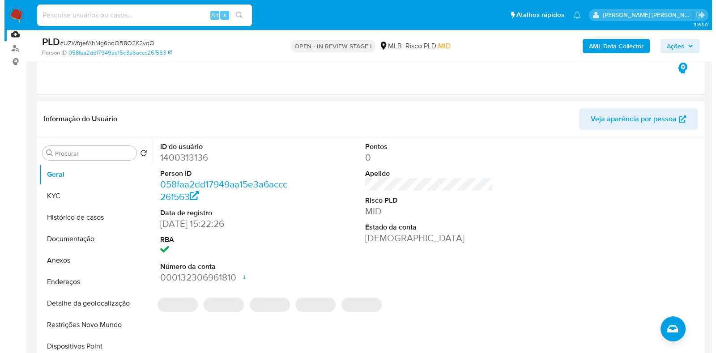
scroll to position [115, 0]
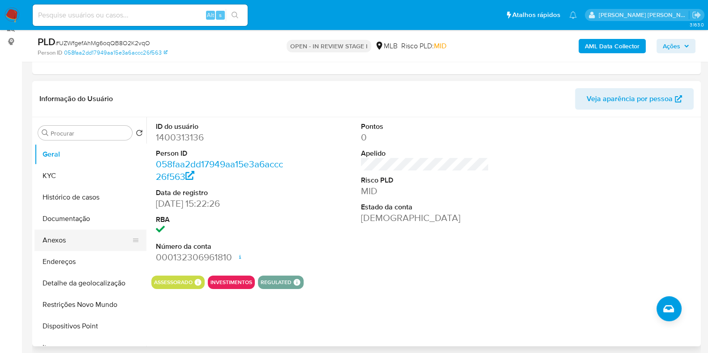
click at [103, 236] on button "Anexos" at bounding box center [86, 240] width 105 height 21
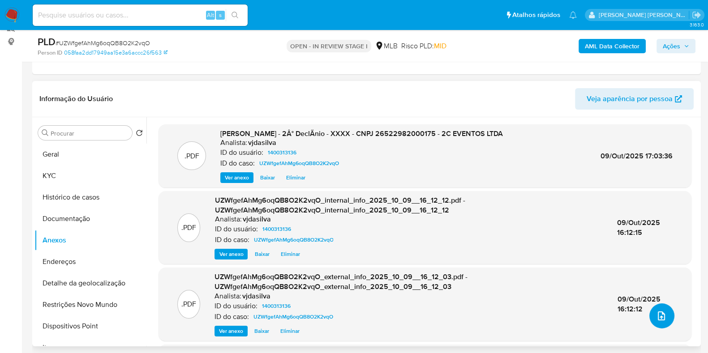
click at [658, 313] on icon "upload-file" at bounding box center [661, 316] width 11 height 11
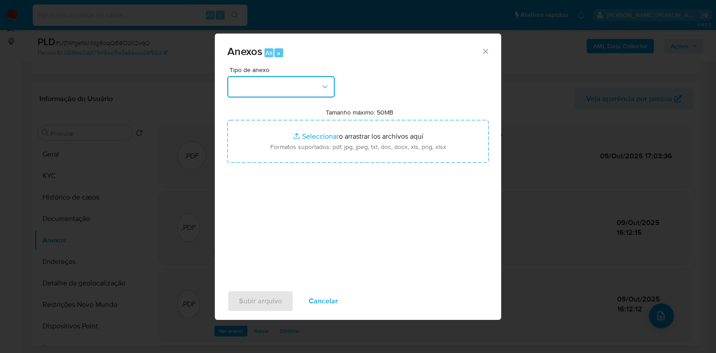
click at [325, 87] on icon "button" at bounding box center [324, 87] width 5 height 3
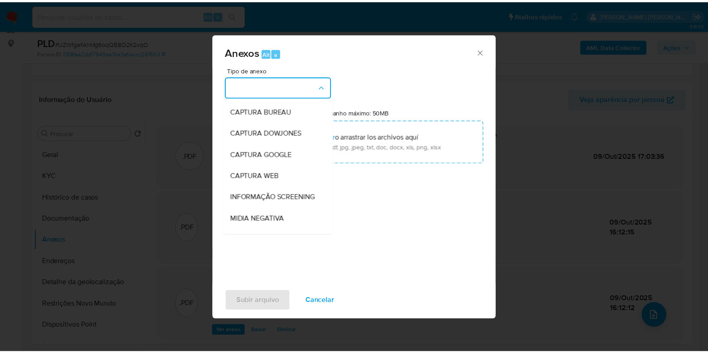
scroll to position [138, 0]
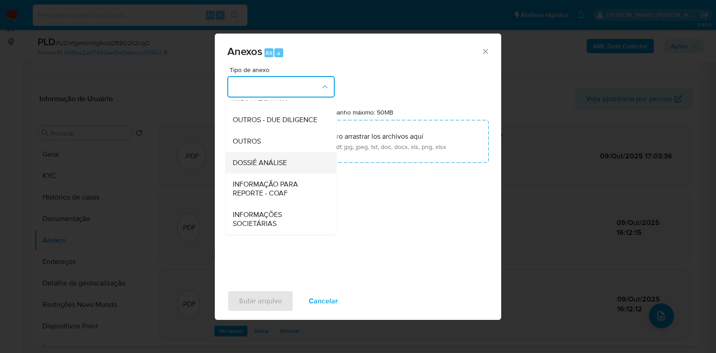
click at [294, 164] on div "DOSSIÊ ANÁLISE" at bounding box center [278, 162] width 91 height 21
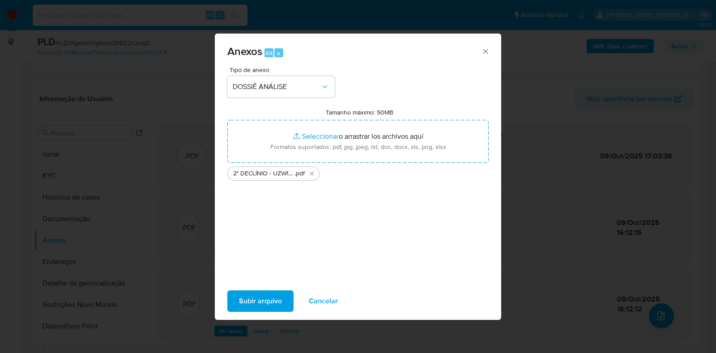
click at [261, 295] on span "Subir arquivo" at bounding box center [260, 301] width 43 height 20
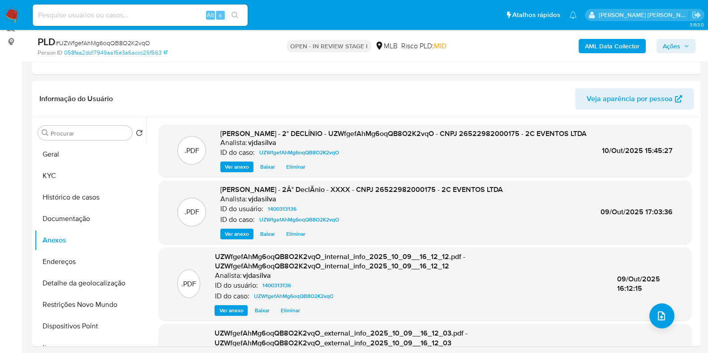
click at [681, 43] on span "Ações" at bounding box center [676, 46] width 26 height 13
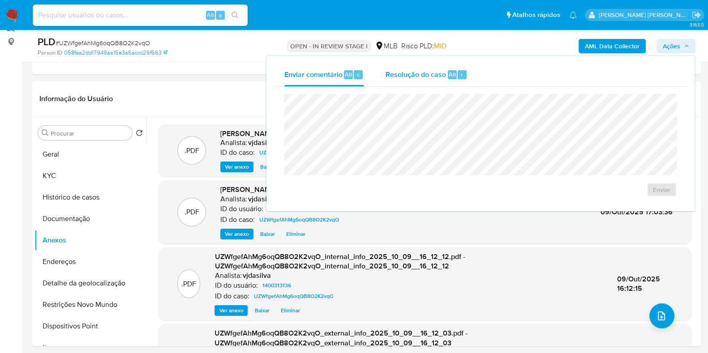
click at [434, 67] on div "Resolução do caso Alt r" at bounding box center [427, 74] width 82 height 23
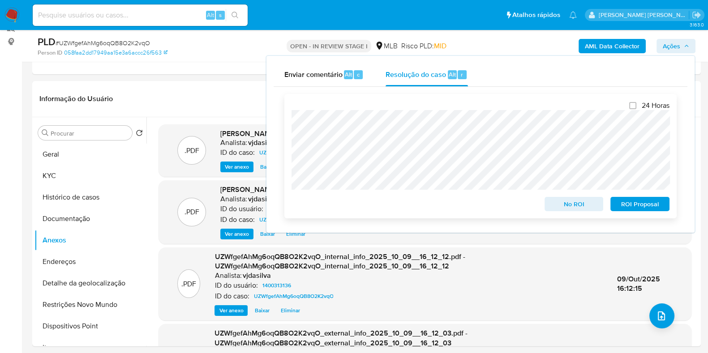
click at [570, 210] on span "No ROI" at bounding box center [574, 204] width 47 height 13
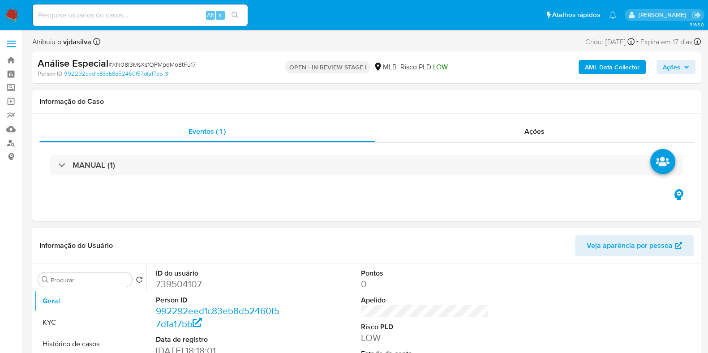
select select "10"
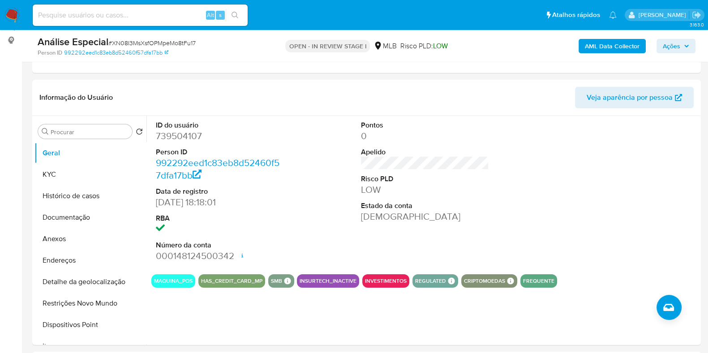
scroll to position [127, 0]
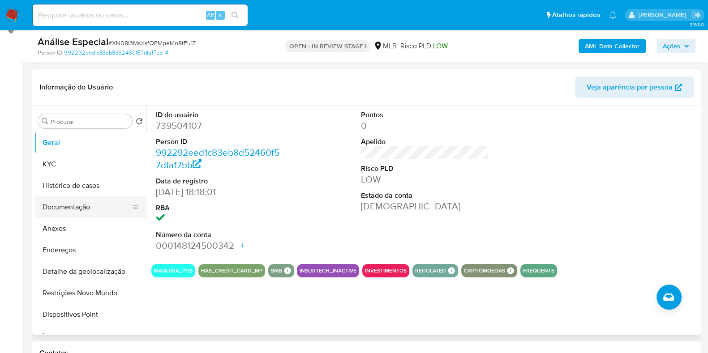
click at [87, 208] on button "Documentação" at bounding box center [86, 207] width 105 height 21
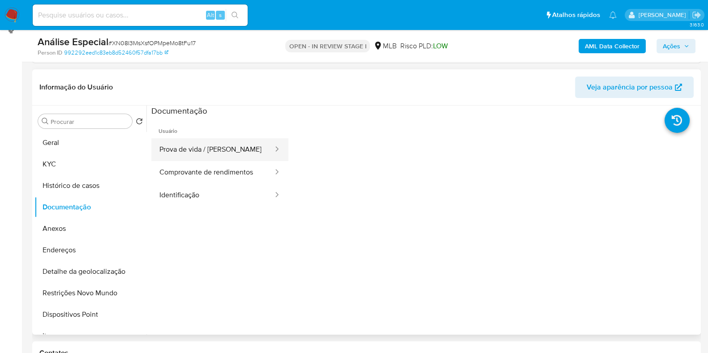
click at [207, 151] on button "Prova de vida / Selfie" at bounding box center [212, 149] width 123 height 23
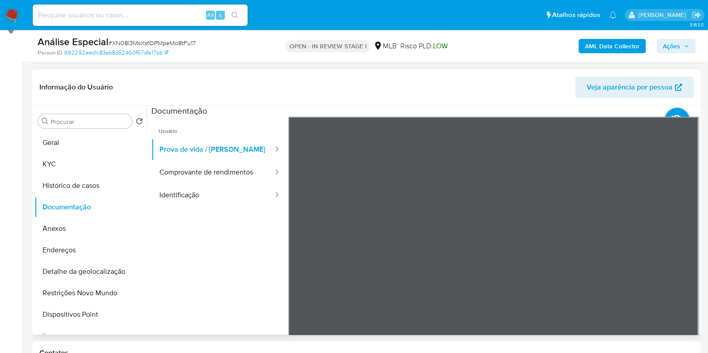
click at [450, 81] on div "Informação do Usuário Veja aparência por pessoa Procurar Retornar ao pedido pad…" at bounding box center [366, 202] width 669 height 266
click at [206, 173] on button "Comprovante de rendimentos" at bounding box center [212, 172] width 123 height 23
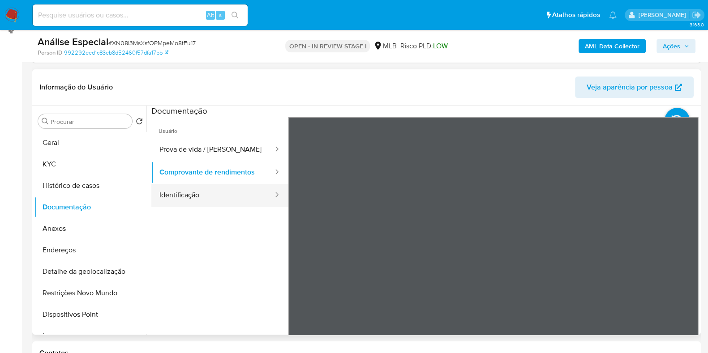
click at [209, 198] on button "Identificação" at bounding box center [212, 195] width 123 height 23
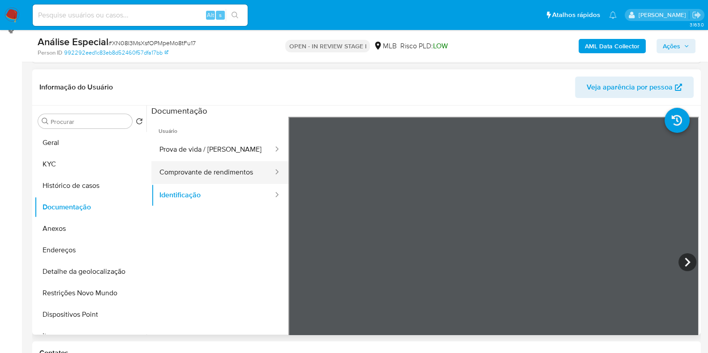
click at [191, 171] on button "Comprovante de rendimentos" at bounding box center [212, 172] width 123 height 23
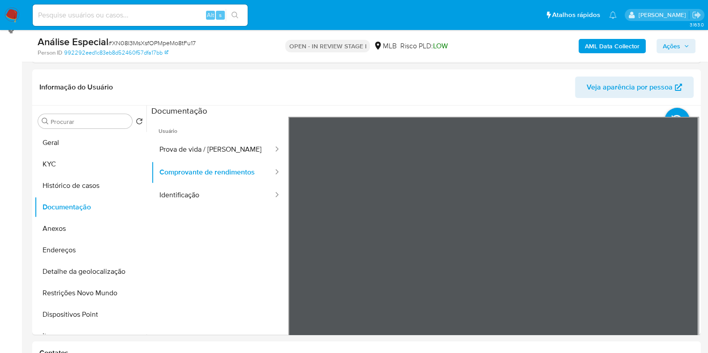
click at [469, 78] on div "Informação do Usuário Veja aparência por pessoa Procurar Retornar ao pedido pad…" at bounding box center [366, 202] width 669 height 266
click at [71, 167] on button "KYC" at bounding box center [86, 164] width 105 height 21
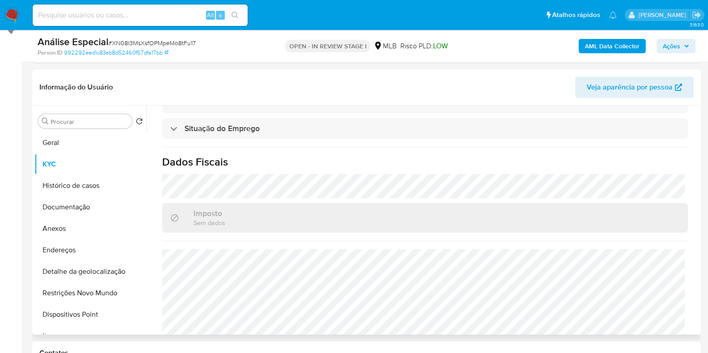
scroll to position [389, 0]
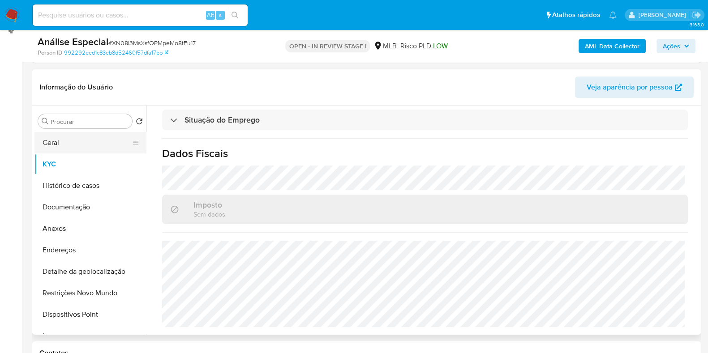
click at [89, 139] on button "Geral" at bounding box center [86, 142] width 105 height 21
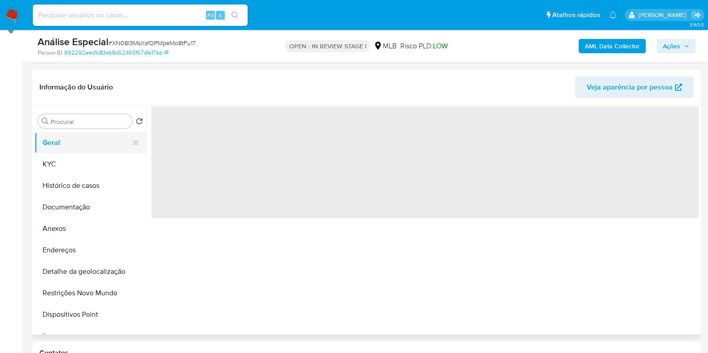
scroll to position [0, 0]
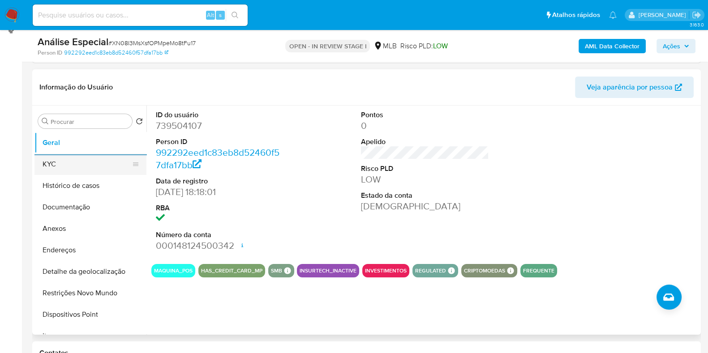
click at [94, 159] on button "KYC" at bounding box center [86, 164] width 105 height 21
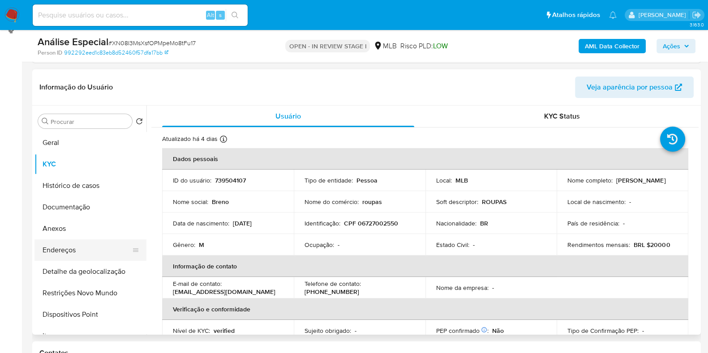
click at [79, 248] on button "Endereços" at bounding box center [86, 250] width 105 height 21
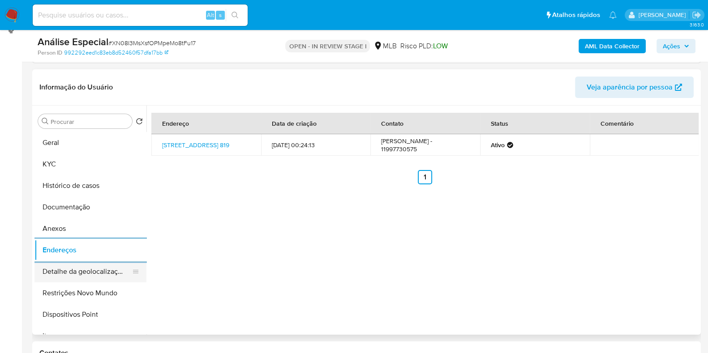
click at [85, 269] on button "Detalhe da geolocalização" at bounding box center [86, 271] width 105 height 21
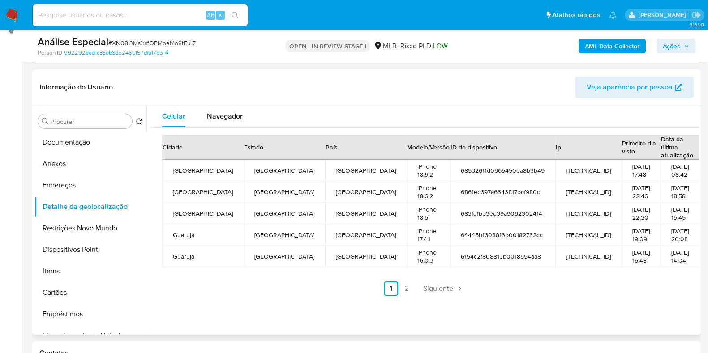
scroll to position [67, 0]
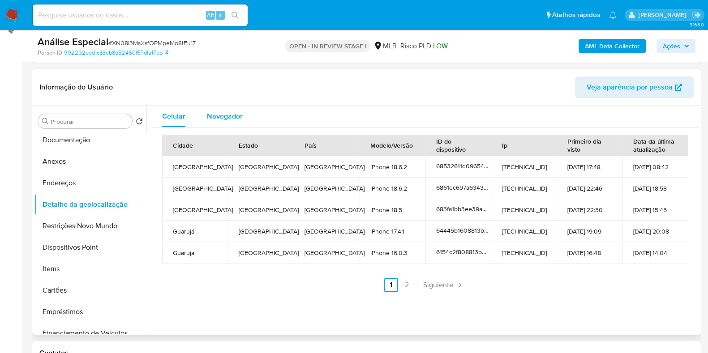
click at [235, 118] on span "Navegador" at bounding box center [225, 116] width 36 height 10
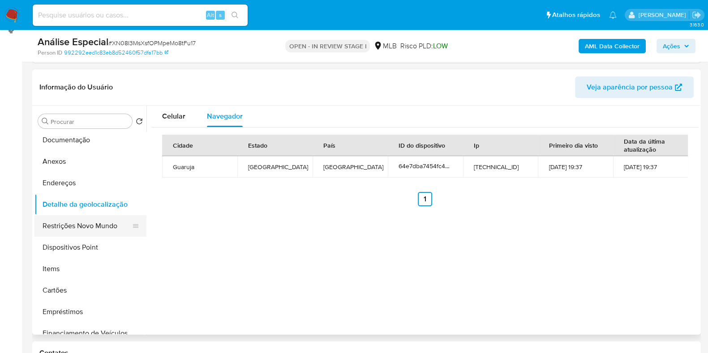
click at [82, 227] on button "Restrições Novo Mundo" at bounding box center [86, 225] width 105 height 21
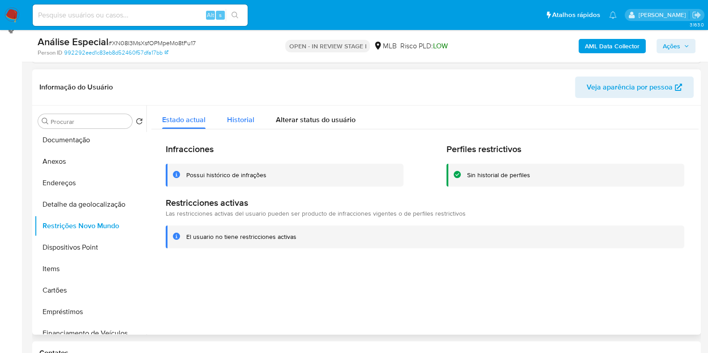
click at [243, 115] on span "Historial" at bounding box center [240, 120] width 27 height 10
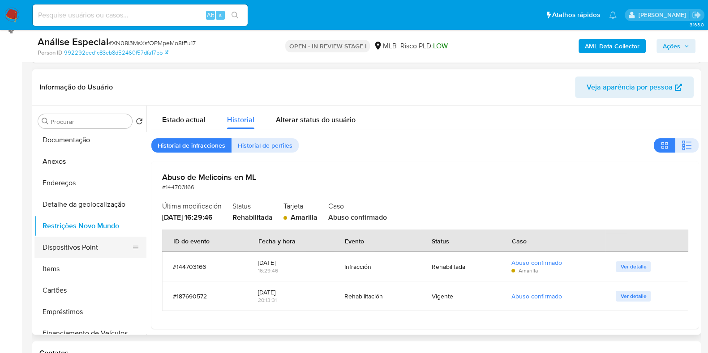
click at [90, 248] on button "Dispositivos Point" at bounding box center [86, 247] width 105 height 21
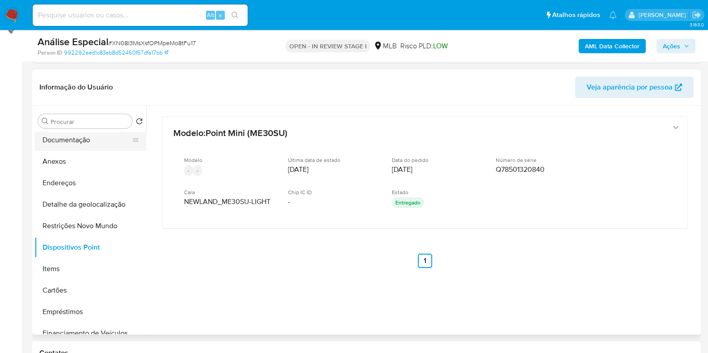
click at [109, 141] on button "Documentação" at bounding box center [86, 139] width 105 height 21
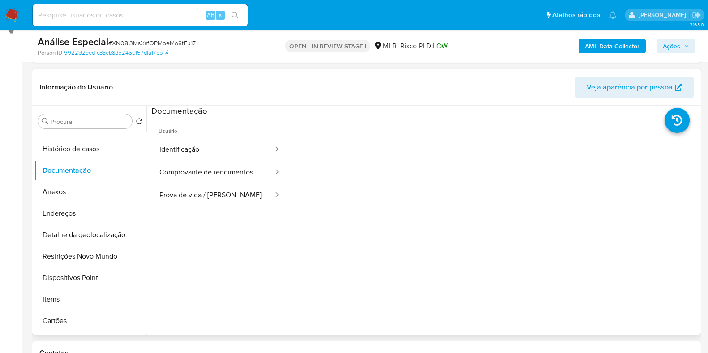
scroll to position [0, 0]
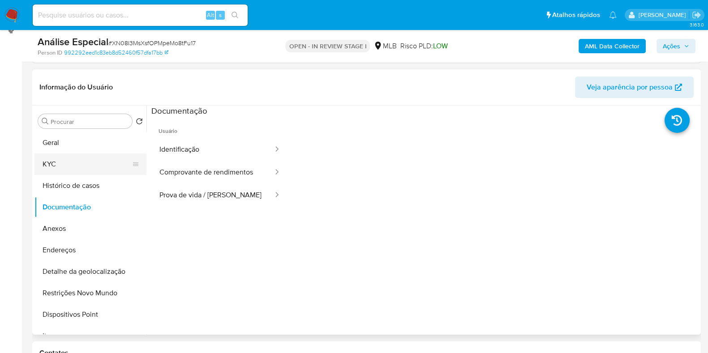
click at [96, 164] on button "KYC" at bounding box center [86, 164] width 105 height 21
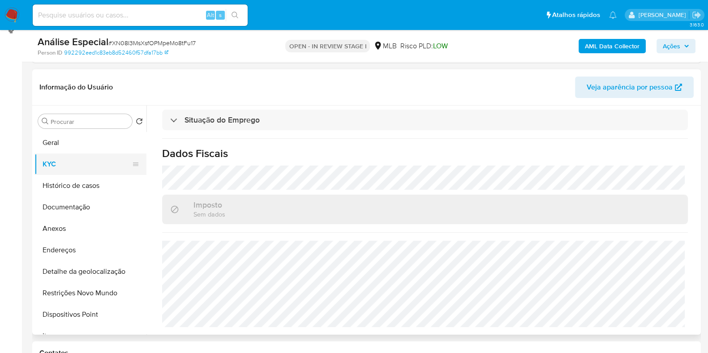
scroll to position [0, 0]
click at [103, 208] on button "Documentação" at bounding box center [86, 206] width 105 height 21
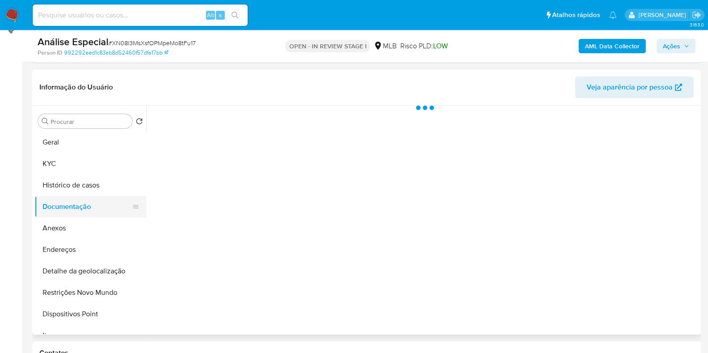
scroll to position [0, 0]
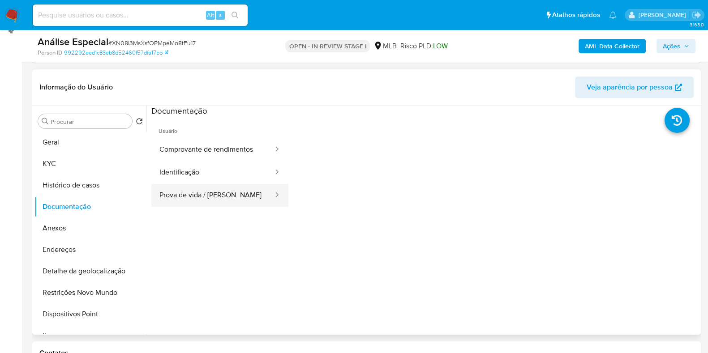
click at [237, 189] on button "Prova de vida / Selfie" at bounding box center [212, 195] width 123 height 23
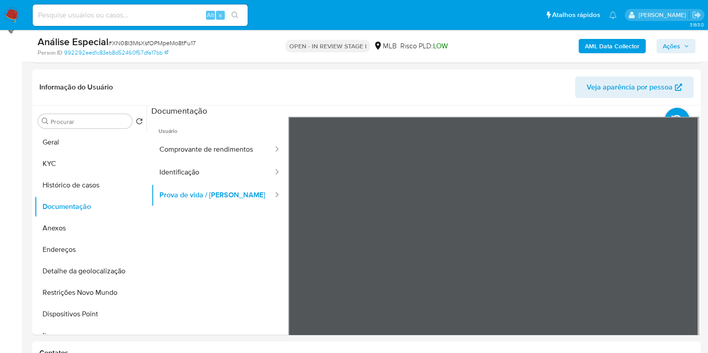
click at [609, 39] on b "AML Data Collector" at bounding box center [612, 46] width 55 height 14
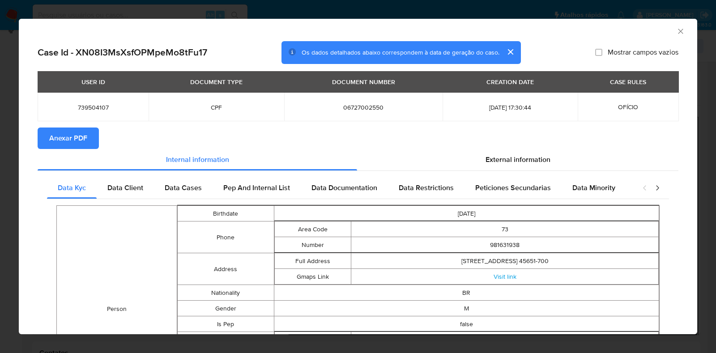
click at [88, 135] on button "Anexar PDF" at bounding box center [68, 138] width 61 height 21
click at [677, 34] on icon "Fechar a janela" at bounding box center [681, 31] width 9 height 9
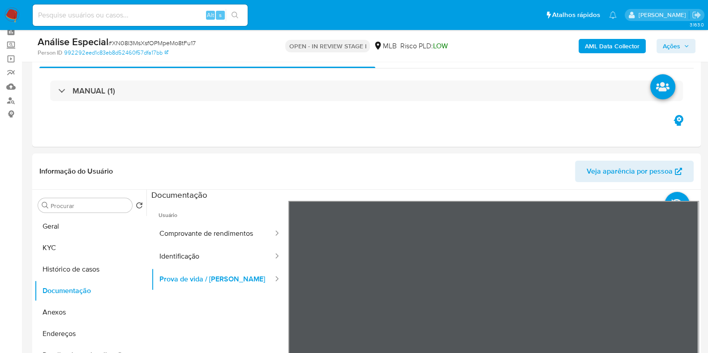
scroll to position [39, 0]
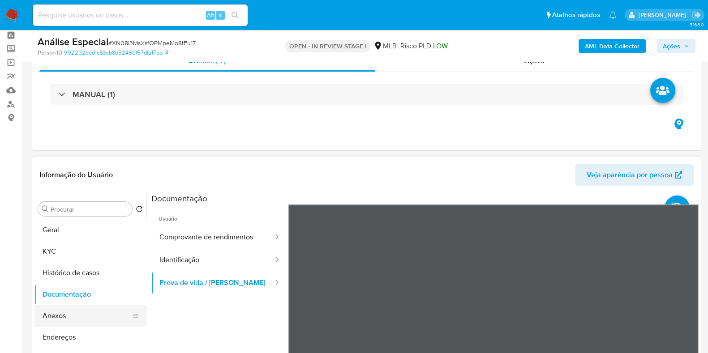
click at [94, 309] on button "Anexos" at bounding box center [86, 315] width 105 height 21
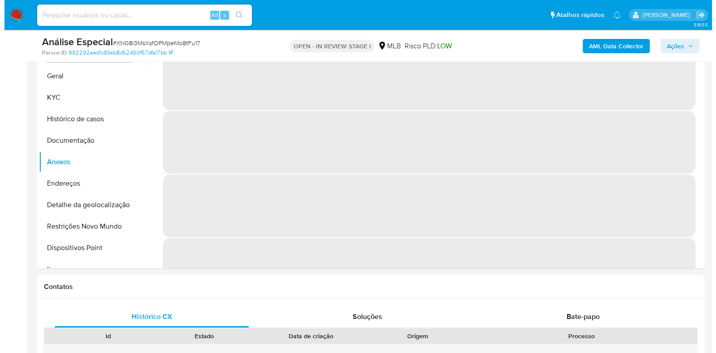
scroll to position [198, 0]
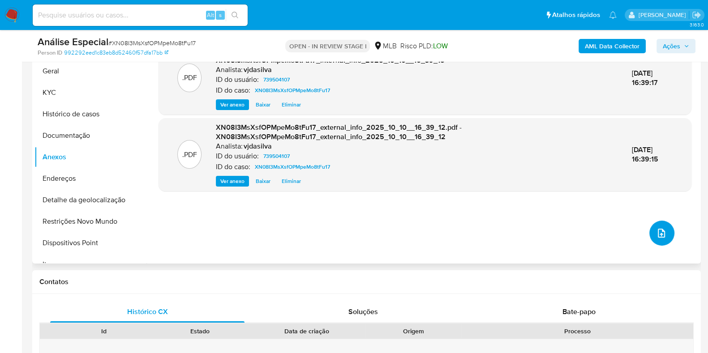
click at [662, 235] on icon "upload-file" at bounding box center [661, 233] width 11 height 11
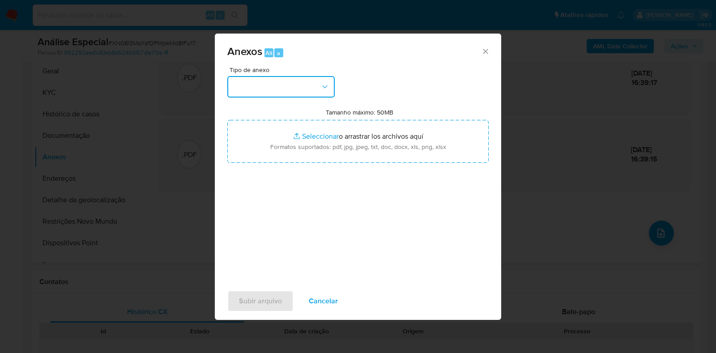
click at [322, 86] on icon "button" at bounding box center [324, 87] width 5 height 3
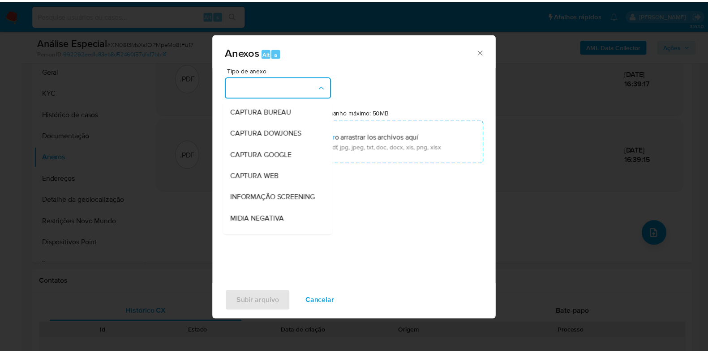
scroll to position [138, 0]
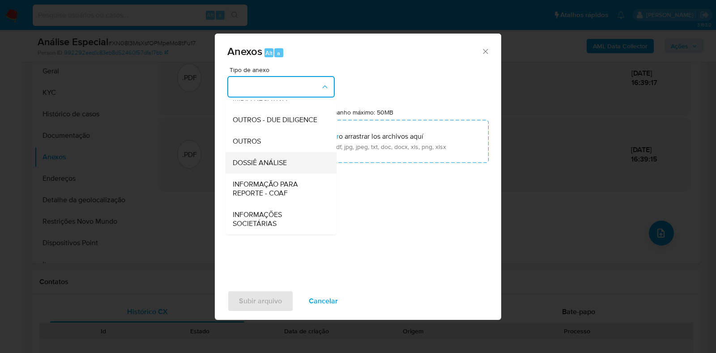
click at [287, 159] on span "DOSSIÊ ANÁLISE" at bounding box center [260, 163] width 54 height 9
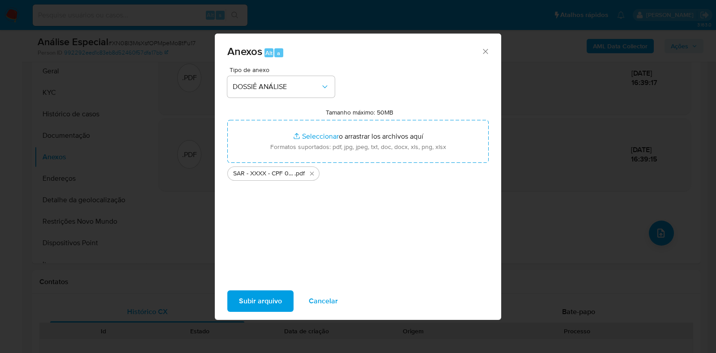
click at [268, 304] on span "Subir arquivo" at bounding box center [260, 301] width 43 height 20
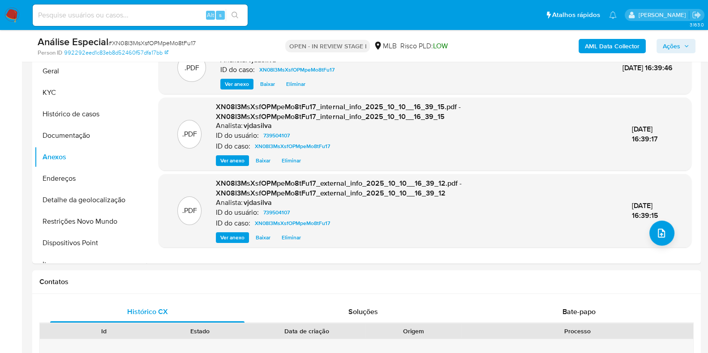
click at [680, 46] on span "Ações" at bounding box center [671, 46] width 17 height 14
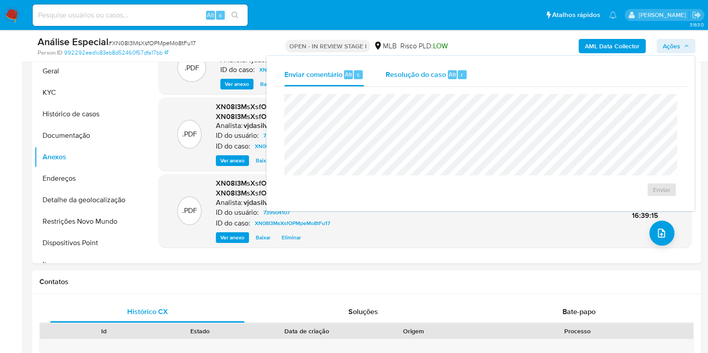
click at [424, 69] on span "Resolução do caso" at bounding box center [416, 74] width 60 height 10
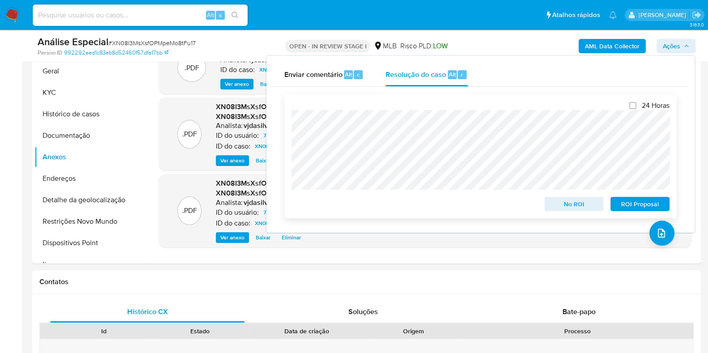
click at [626, 208] on span "ROI Proposal" at bounding box center [640, 204] width 47 height 13
click at [630, 205] on span "ROI Proposal" at bounding box center [640, 204] width 47 height 13
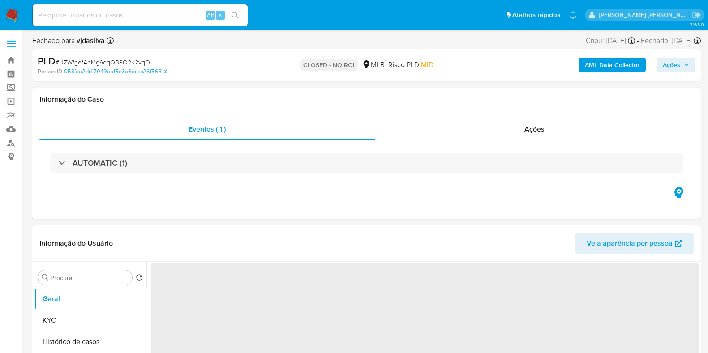
select select "10"
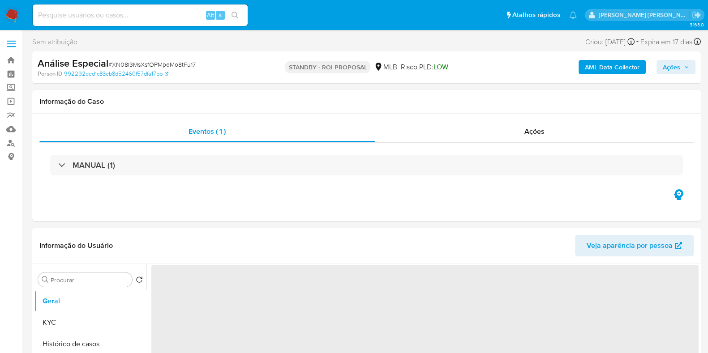
select select "10"
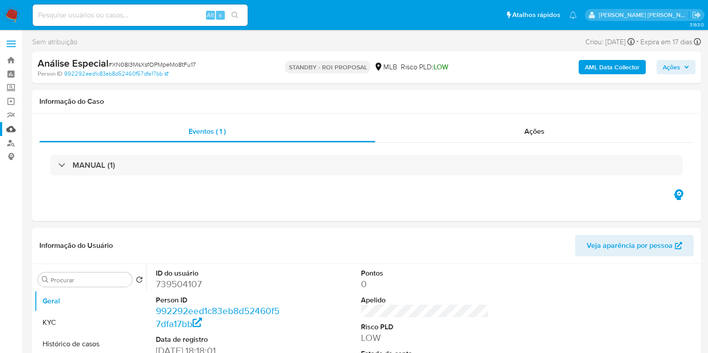
click at [11, 129] on link "Mulan" at bounding box center [53, 129] width 107 height 14
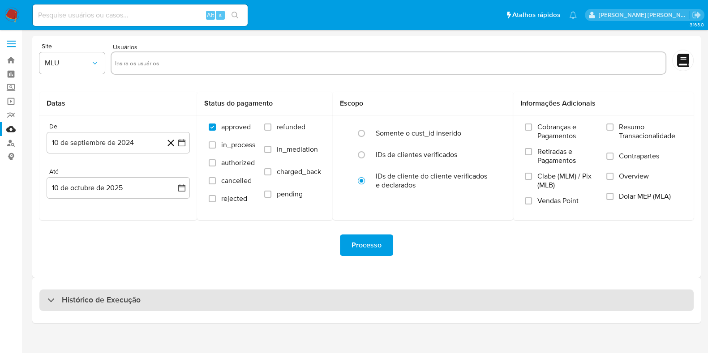
click at [141, 294] on div "Histórico de Execução" at bounding box center [366, 300] width 654 height 21
select select "10"
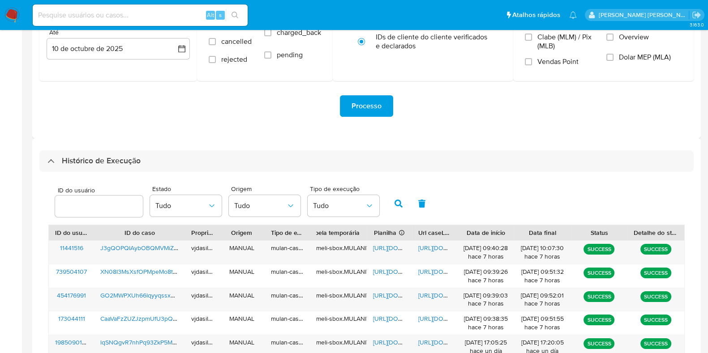
scroll to position [146, 0]
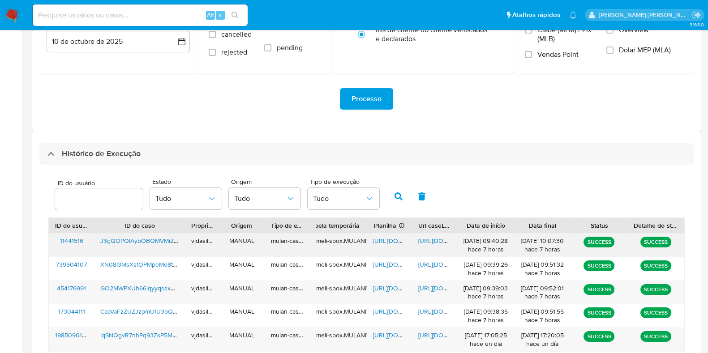
click at [433, 241] on span "https://docs.google.com/document/d/1MLL8cWRo5dAQkqYTpkJdjqXK8x1fy4Yn4mfoWdMvcrE…" at bounding box center [449, 240] width 62 height 9
click at [393, 237] on span "https://docs.google.com/spreadsheets/d/1JVcnPDxECECpKFoyg2uAARNqJlhClsxpzhldD6d…" at bounding box center [404, 240] width 62 height 9
click at [156, 244] on span "J3gQOPQIAybOBQMVMiZkIUub" at bounding box center [145, 240] width 90 height 9
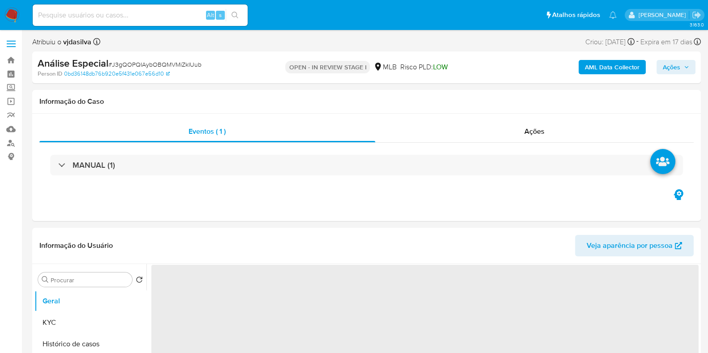
select select "10"
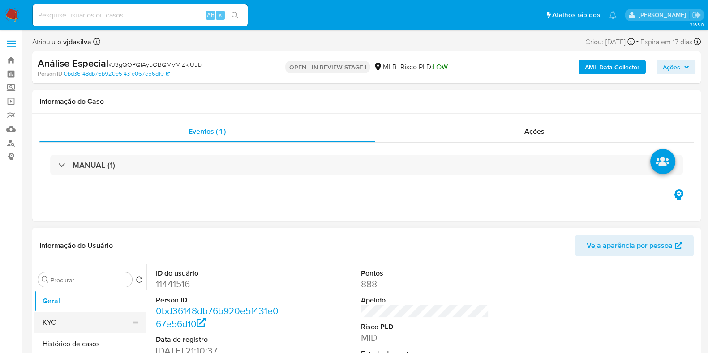
click at [60, 322] on button "KYC" at bounding box center [86, 322] width 105 height 21
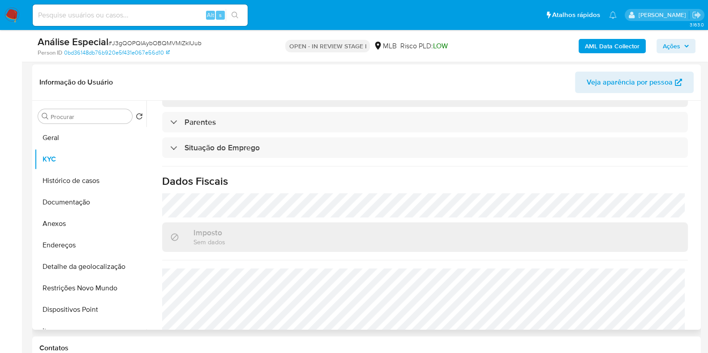
scroll to position [389, 0]
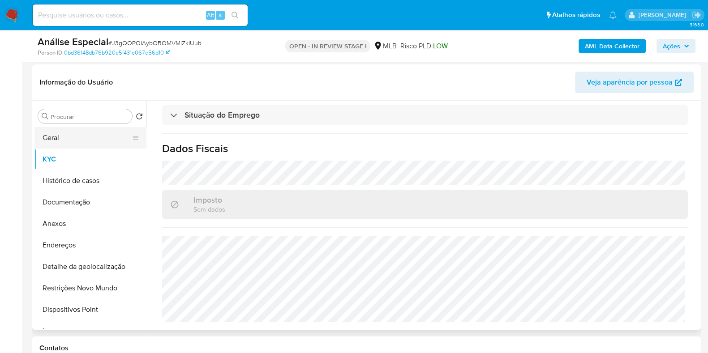
click at [98, 133] on button "Geral" at bounding box center [86, 137] width 105 height 21
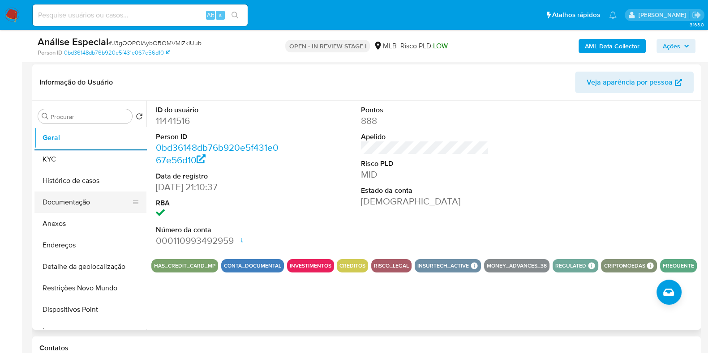
click at [77, 199] on button "Documentação" at bounding box center [86, 202] width 105 height 21
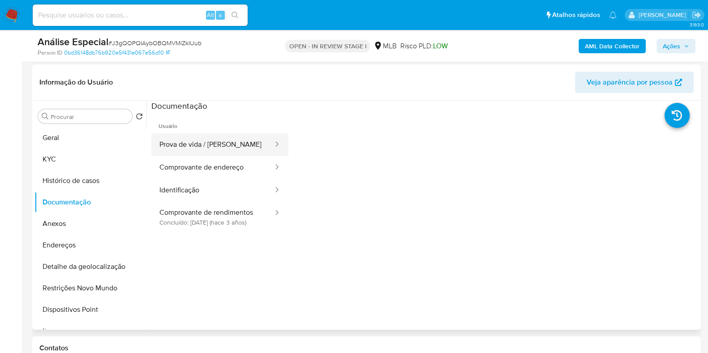
click at [210, 145] on button "Prova de vida / [PERSON_NAME]" at bounding box center [212, 144] width 123 height 23
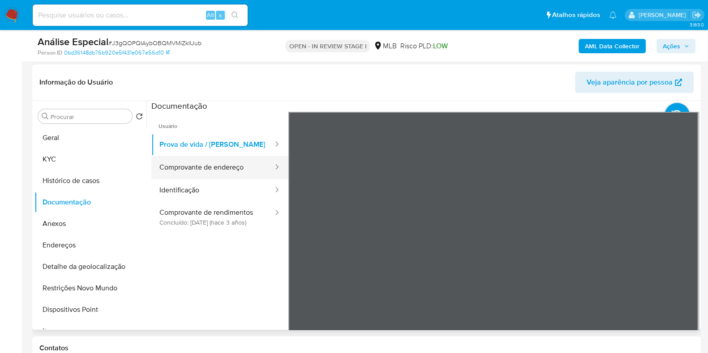
click at [210, 169] on button "Comprovante de endereço" at bounding box center [212, 167] width 123 height 23
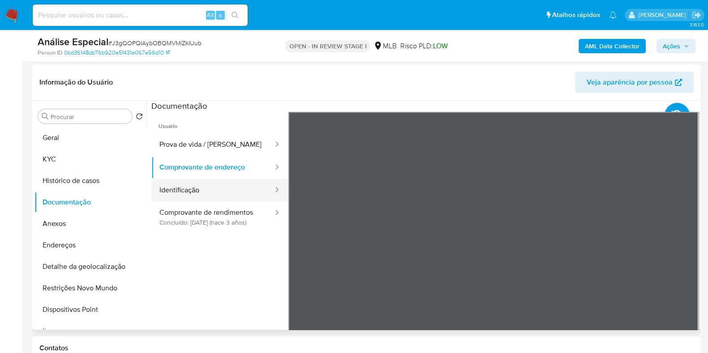
click at [220, 194] on button "Identificação" at bounding box center [212, 190] width 123 height 23
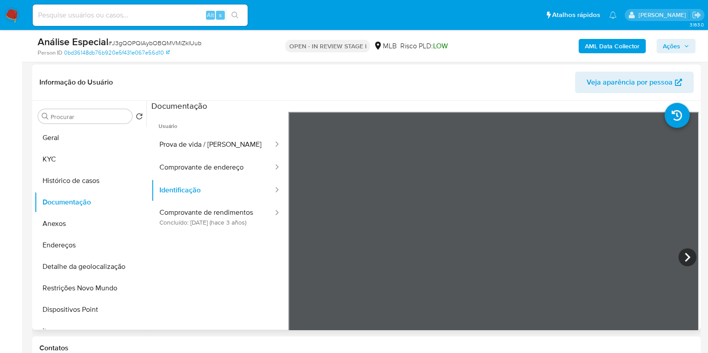
click at [447, 102] on section at bounding box center [424, 250] width 547 height 298
click at [199, 226] on button "Comprovante de rendimentos Concluído: 27/04/2022 (hace 3 años)" at bounding box center [212, 217] width 123 height 30
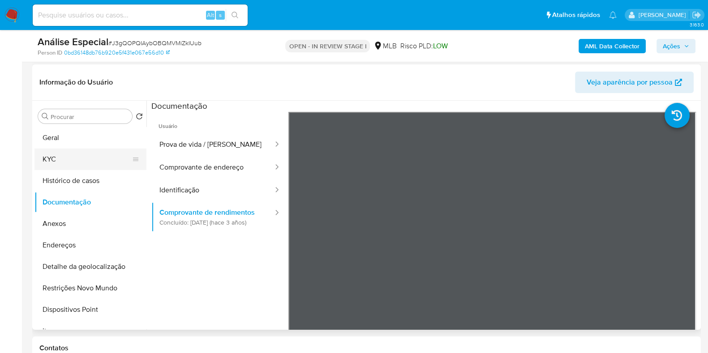
click at [123, 153] on button "KYC" at bounding box center [86, 159] width 105 height 21
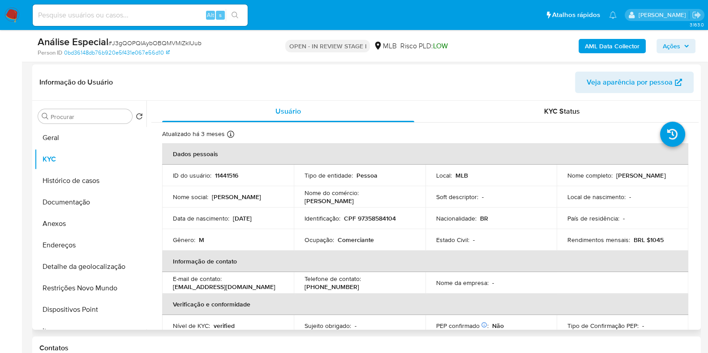
drag, startPoint x: 699, startPoint y: 149, endPoint x: 695, endPoint y: 183, distance: 33.8
click at [695, 183] on div "Procurar Retornar ao pedido padrão Geral KYC Histórico de casos Documentação An…" at bounding box center [366, 215] width 669 height 229
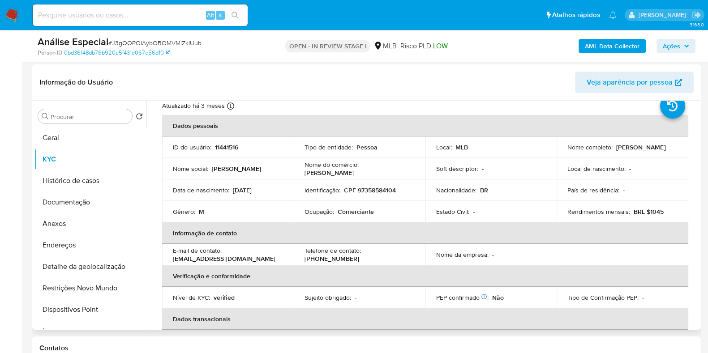
scroll to position [29, 0]
click at [338, 218] on td "Ocupação : Comerciante" at bounding box center [360, 210] width 132 height 21
click at [334, 210] on div "Ocupação : Comerciante" at bounding box center [359, 211] width 110 height 8
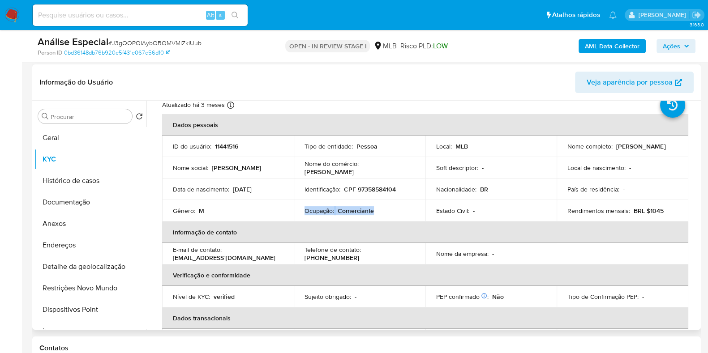
click at [334, 210] on div "Ocupação : Comerciante" at bounding box center [359, 211] width 110 height 8
copy div "Ocupação : Comerciante"
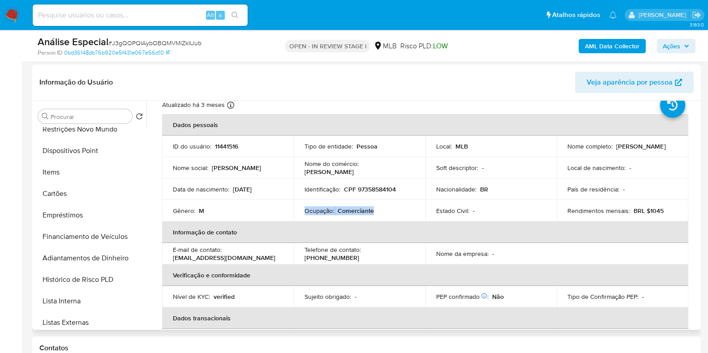
scroll to position [161, 0]
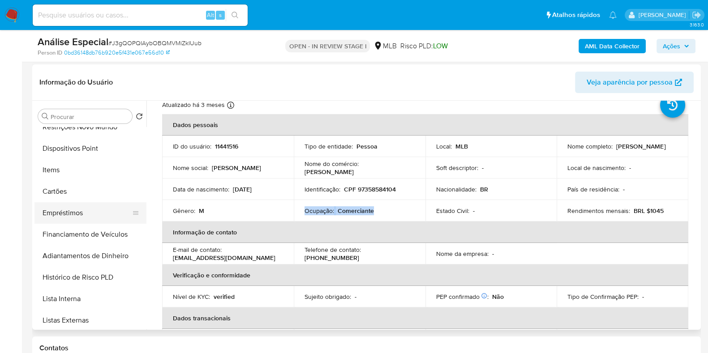
click at [90, 213] on button "Empréstimos" at bounding box center [86, 212] width 105 height 21
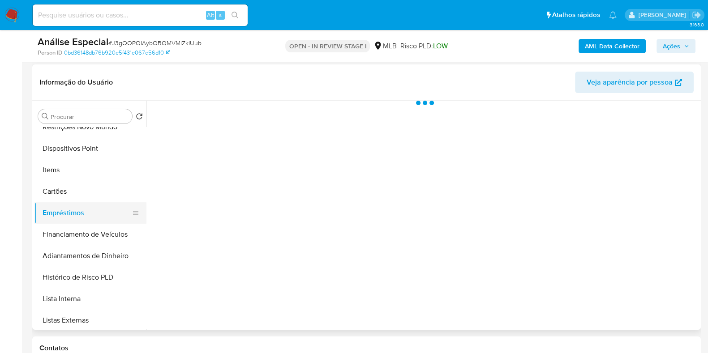
scroll to position [0, 0]
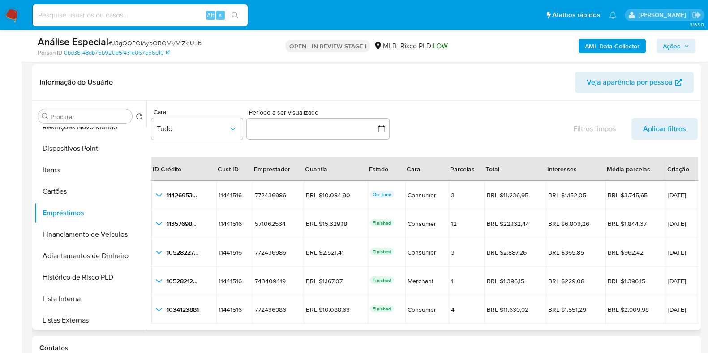
click at [699, 207] on div "Procurar Retornar ao pedido padrão Geral KYC Histórico de casos Documentação An…" at bounding box center [366, 215] width 669 height 229
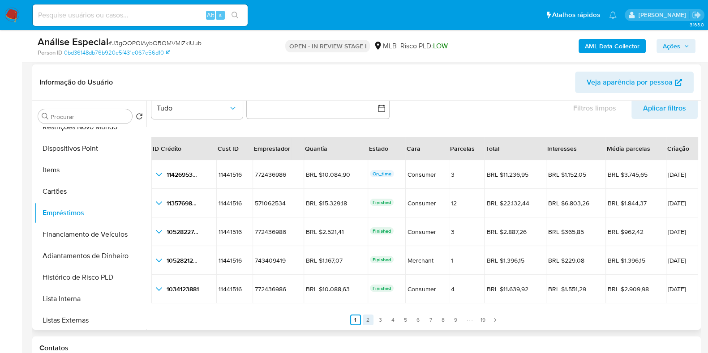
click at [367, 322] on link "2" at bounding box center [368, 320] width 11 height 11
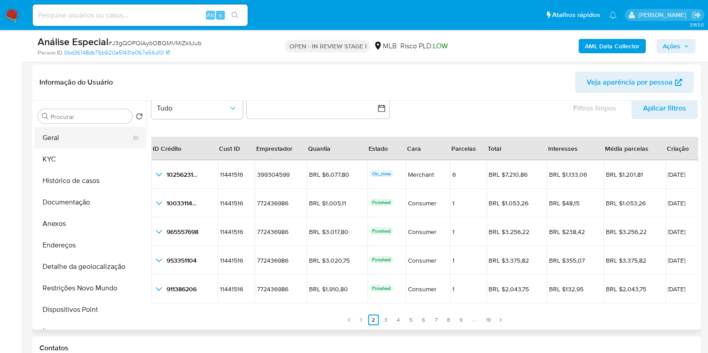
click at [87, 140] on button "Geral" at bounding box center [86, 137] width 105 height 21
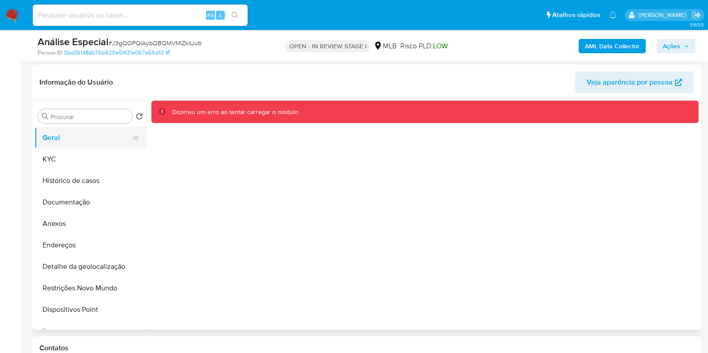
click at [95, 139] on button "Geral" at bounding box center [86, 137] width 105 height 21
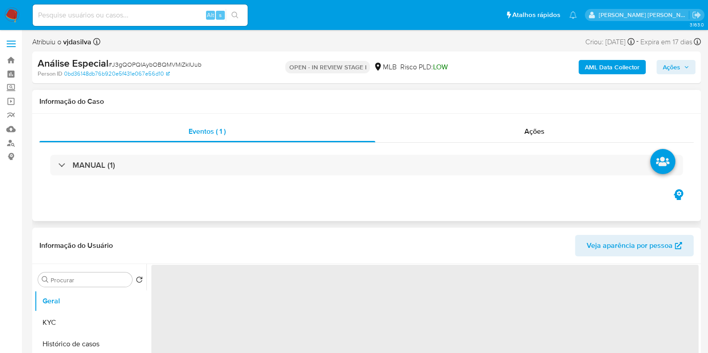
select select "10"
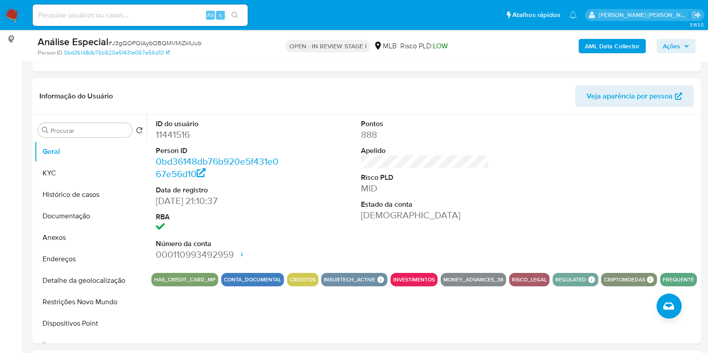
scroll to position [141, 0]
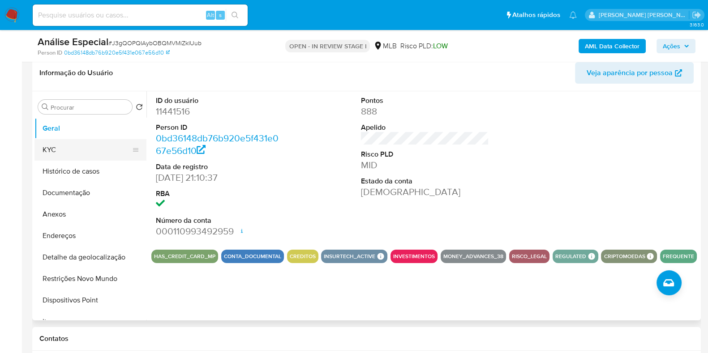
click at [64, 151] on button "KYC" at bounding box center [86, 149] width 105 height 21
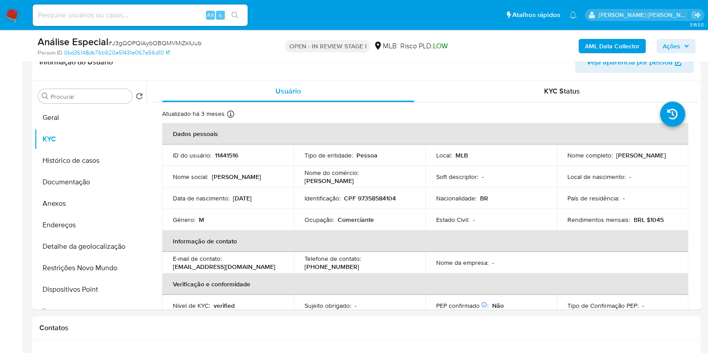
scroll to position [154, 0]
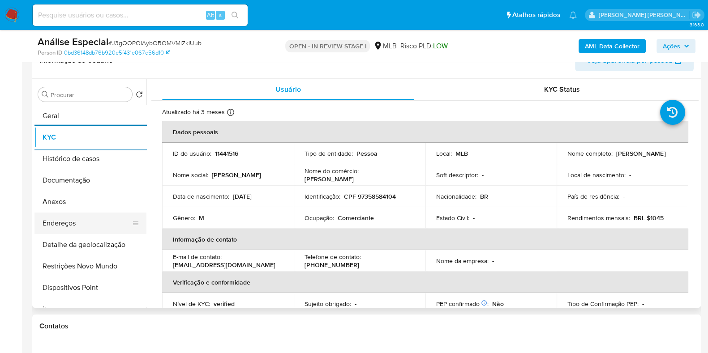
click at [99, 223] on button "Endereços" at bounding box center [86, 223] width 105 height 21
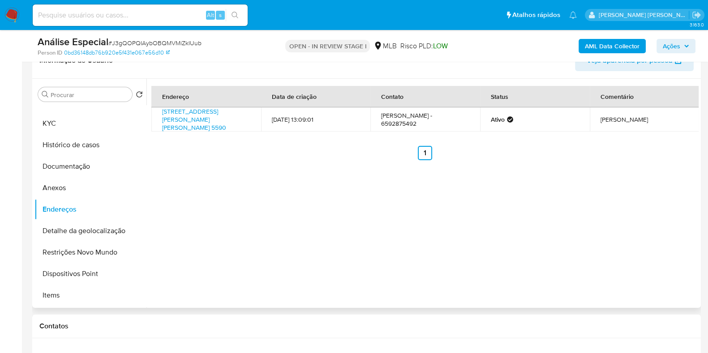
scroll to position [16, 0]
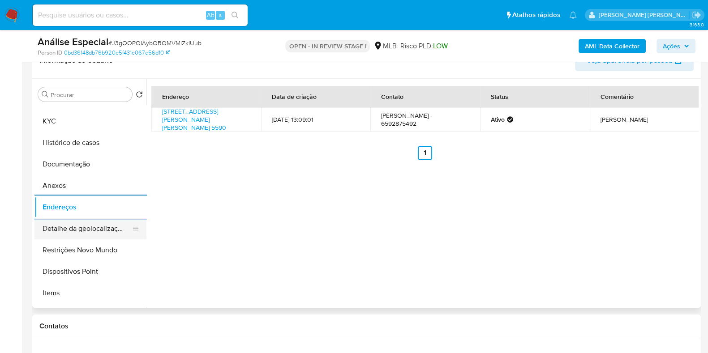
click at [90, 229] on button "Detalhe da geolocalização" at bounding box center [86, 228] width 105 height 21
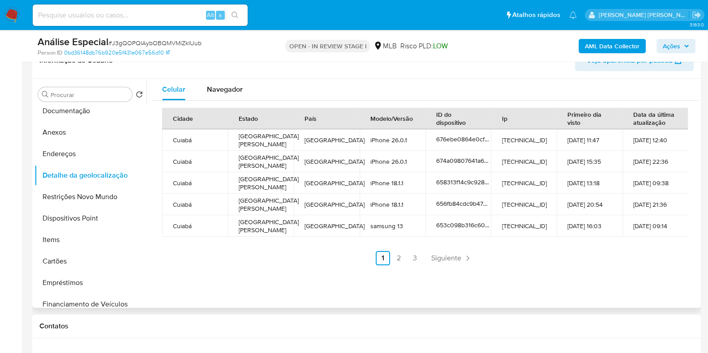
scroll to position [75, 0]
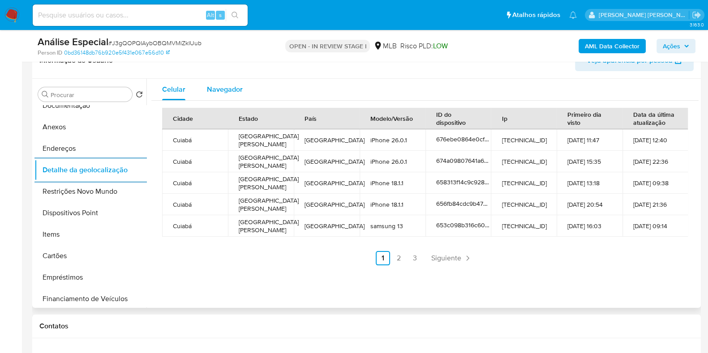
click at [229, 91] on span "Navegador" at bounding box center [225, 89] width 36 height 10
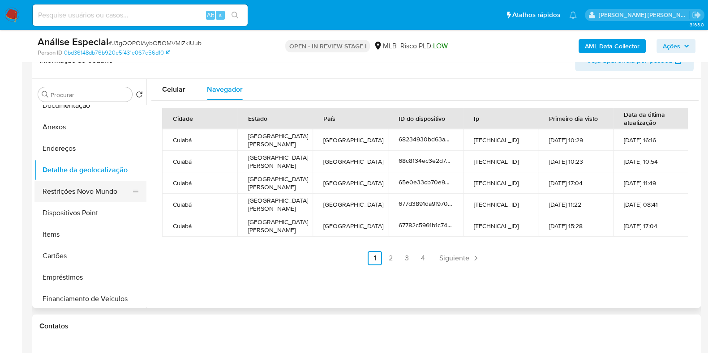
click at [90, 198] on button "Restrições Novo Mundo" at bounding box center [86, 191] width 105 height 21
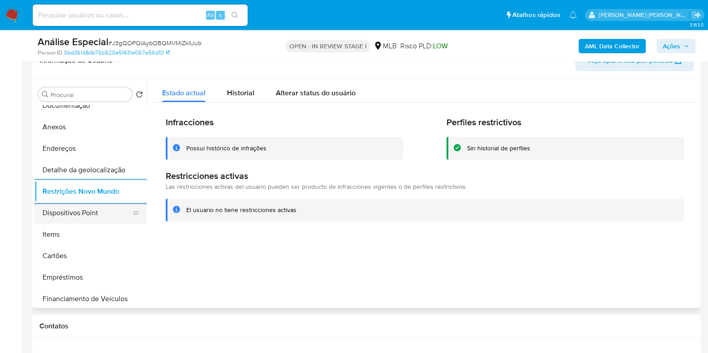
click at [65, 211] on button "Dispositivos Point" at bounding box center [86, 212] width 105 height 21
